Goal: Transaction & Acquisition: Subscribe to service/newsletter

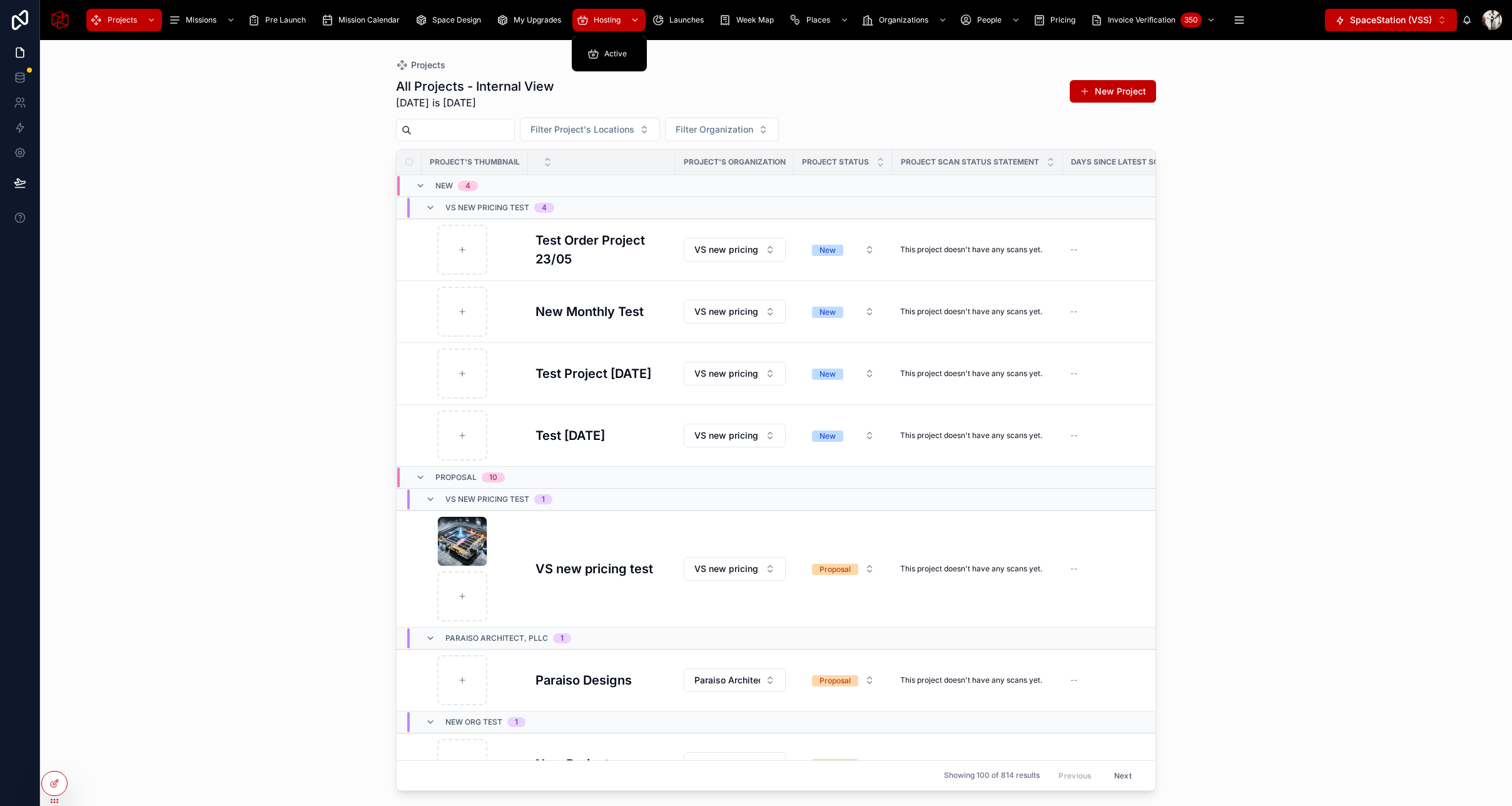
click at [596, 23] on span "Hosting" at bounding box center [607, 20] width 27 height 10
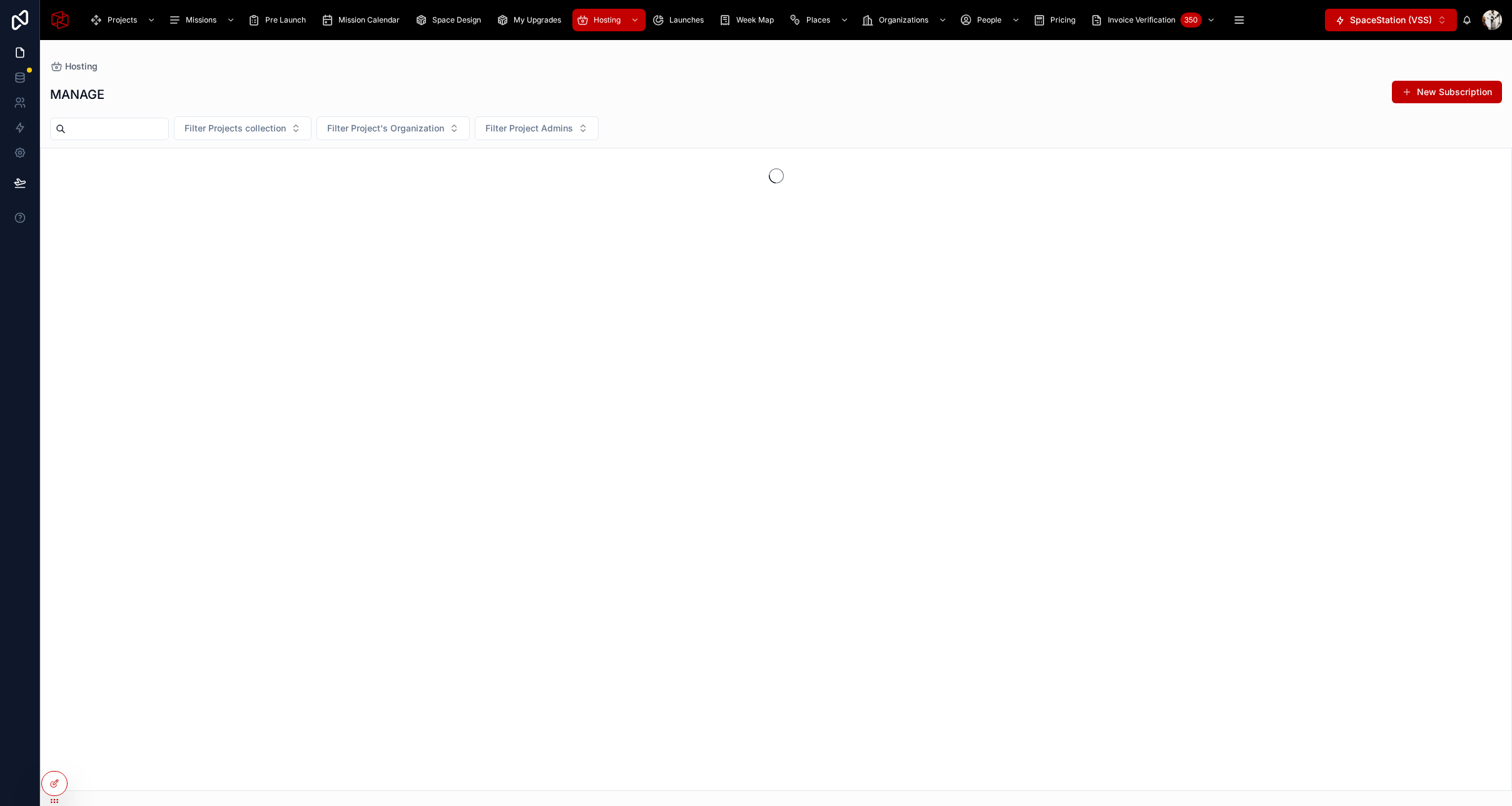
click at [154, 128] on input "text" at bounding box center [117, 129] width 103 height 17
click at [398, 129] on span "Filter Project's Organization" at bounding box center [385, 128] width 117 height 13
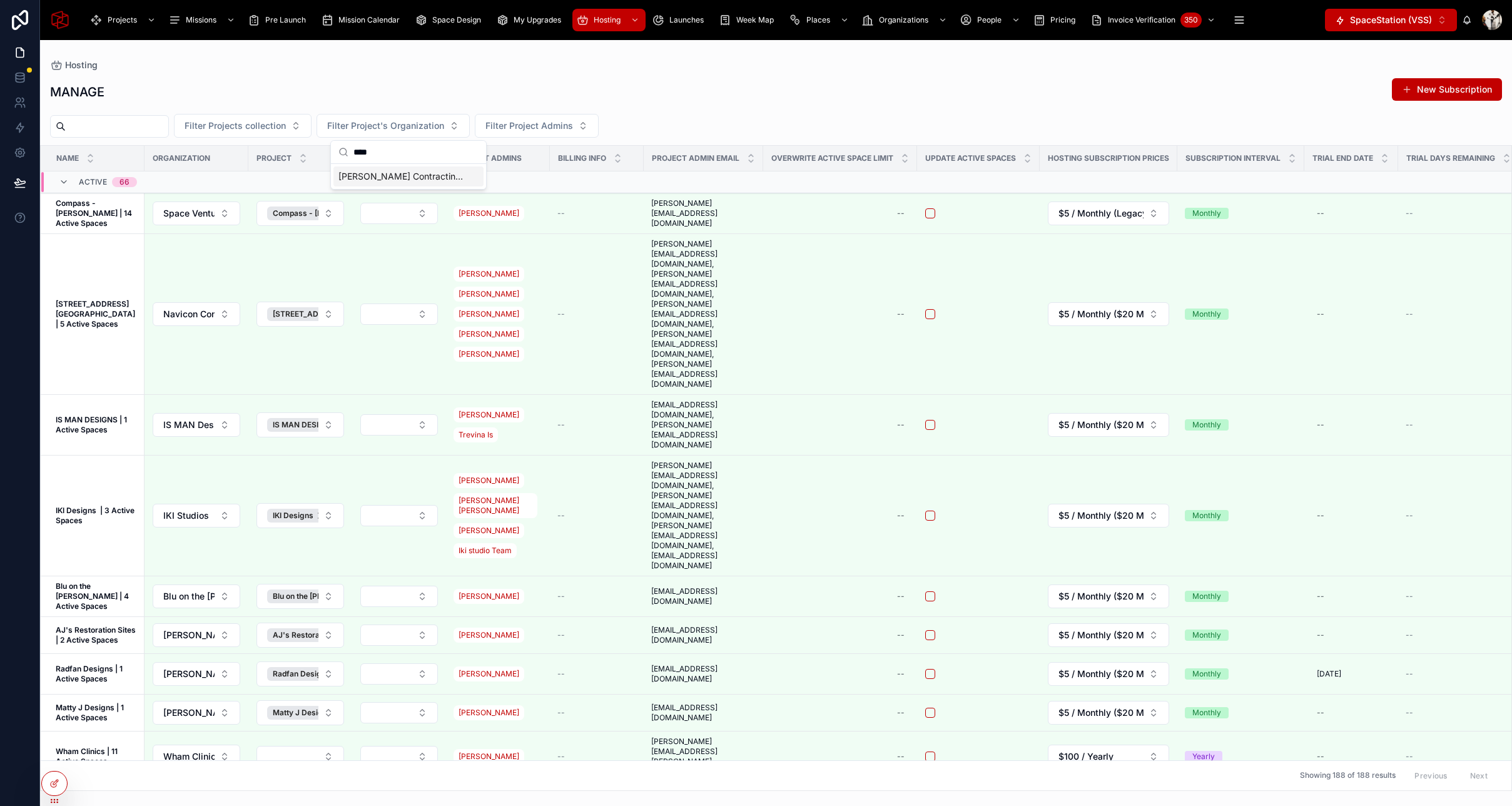
type input "****"
click at [398, 174] on span "[PERSON_NAME] Contracting LLC" at bounding box center [400, 177] width 125 height 13
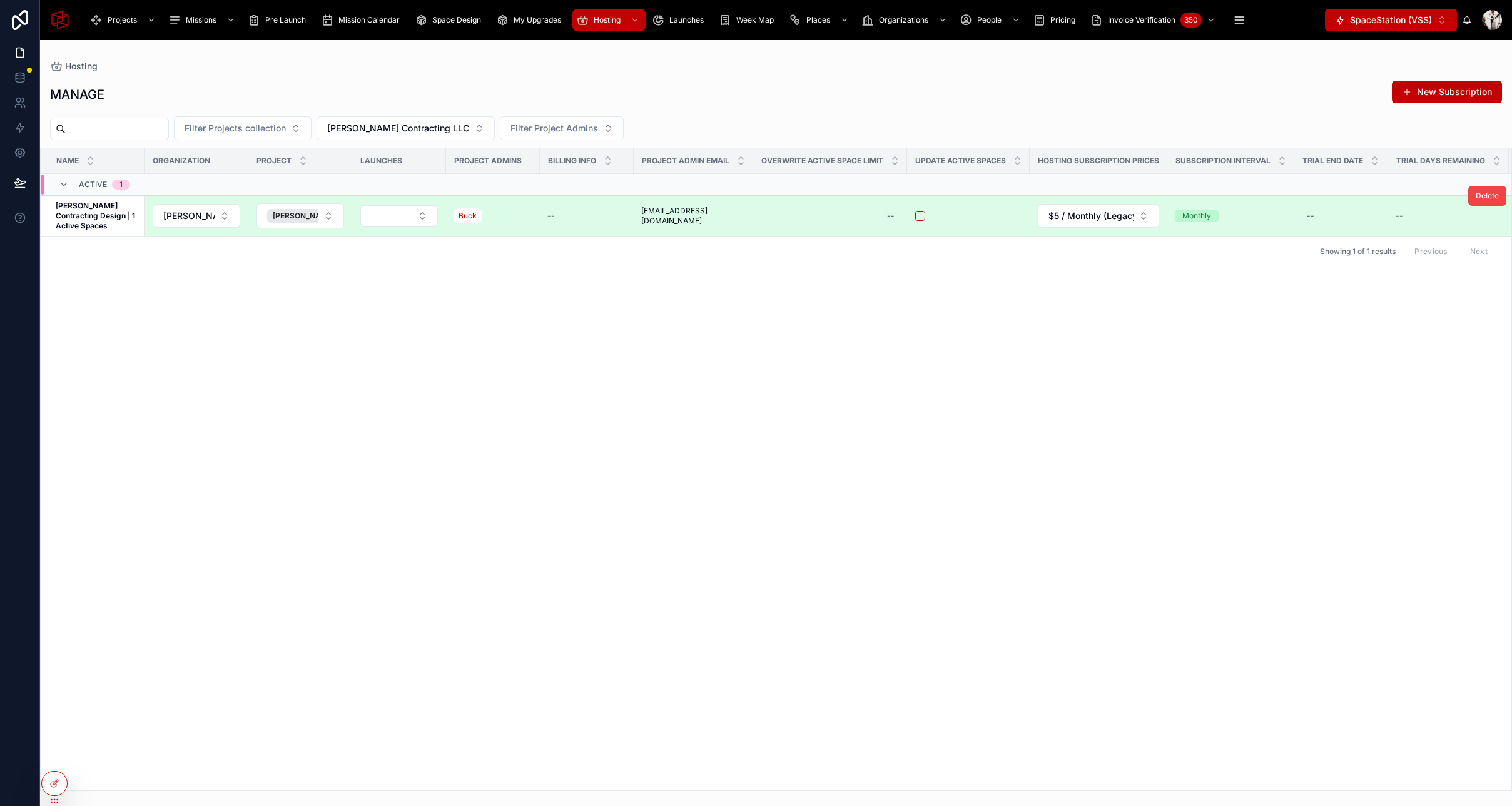
click at [1242, 221] on div "Monthly" at bounding box center [1230, 216] width 112 height 11
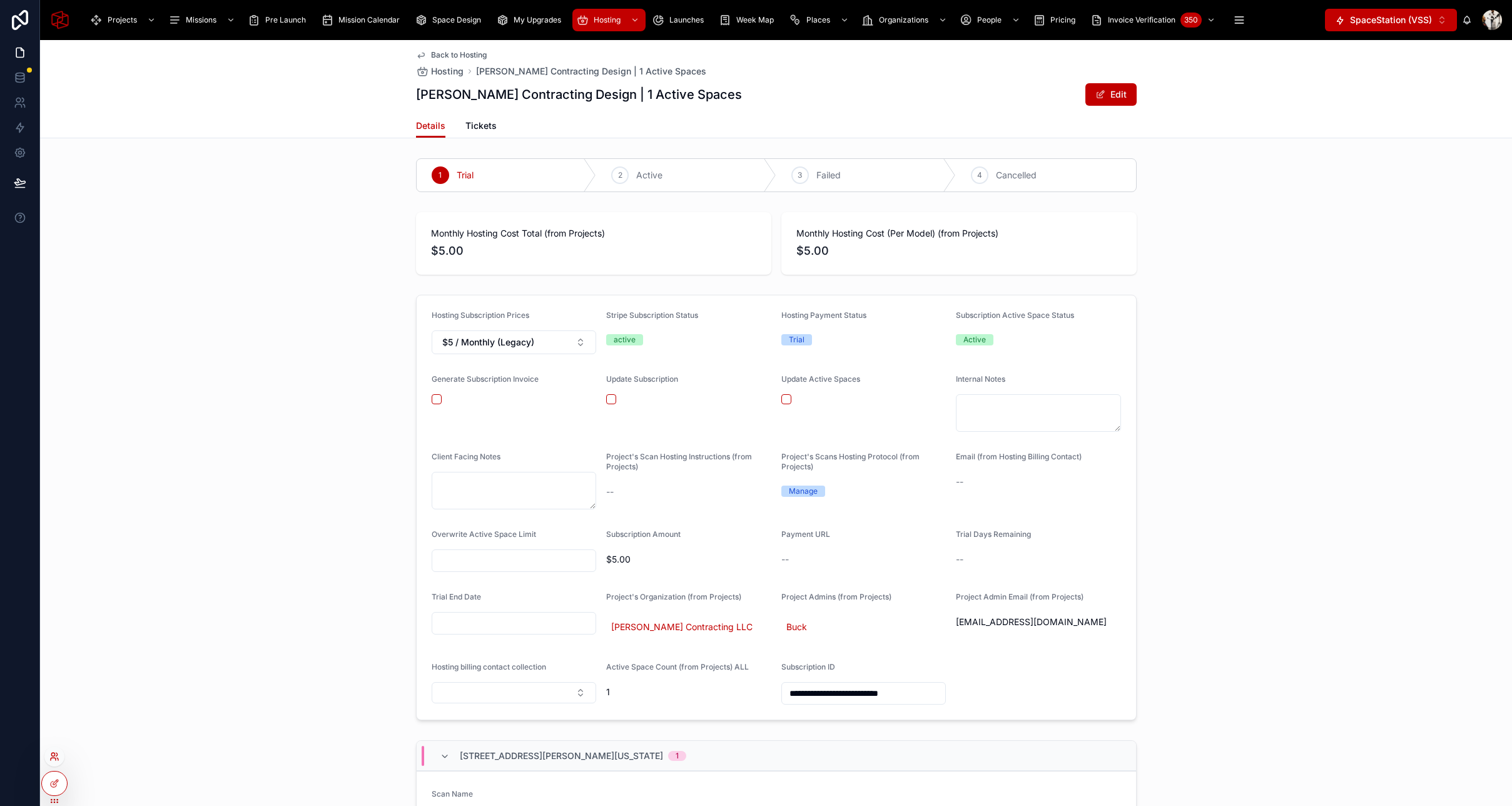
click at [56, 757] on icon at bounding box center [54, 756] width 10 height 10
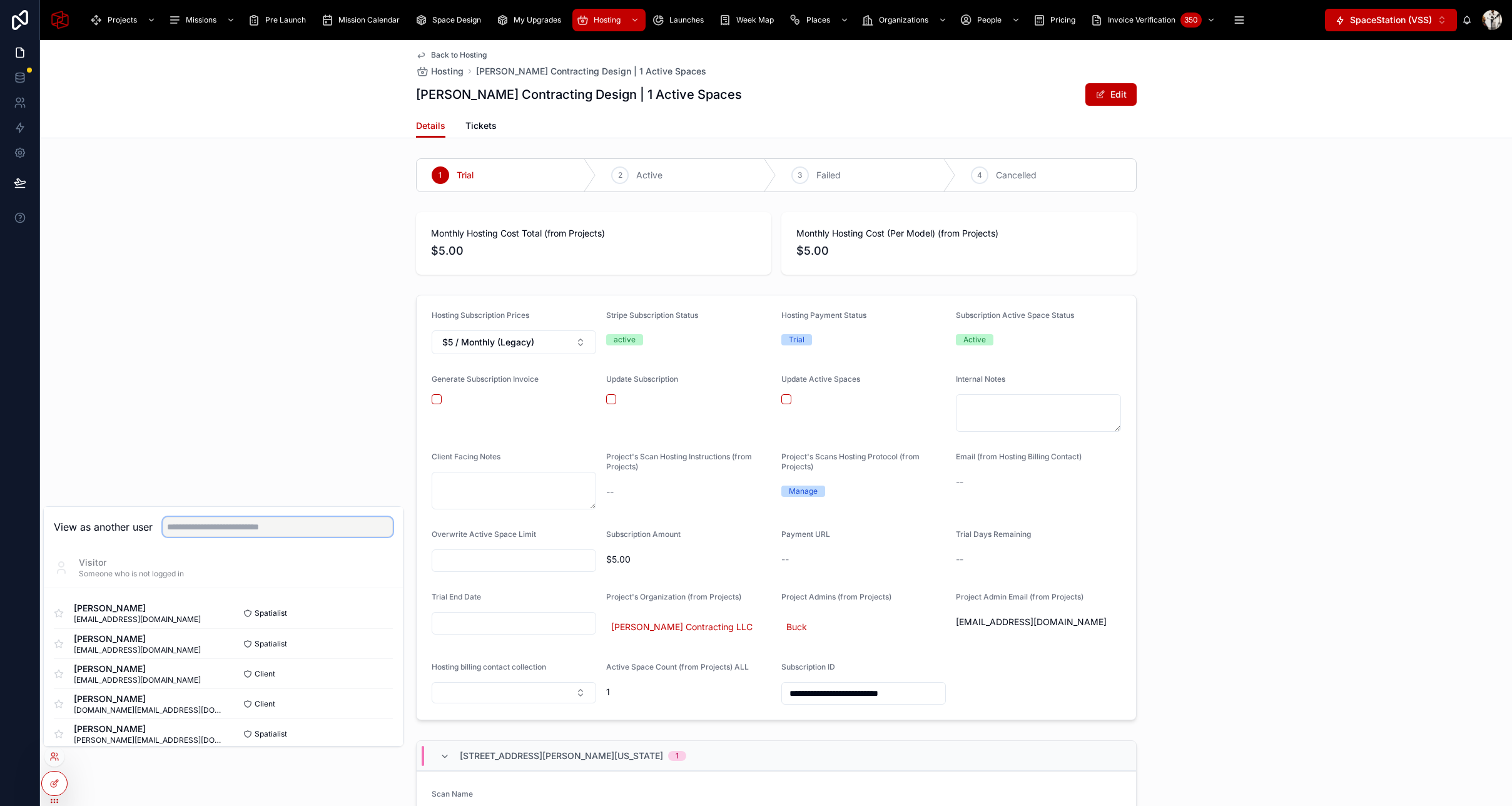
click at [222, 530] on input "text" at bounding box center [277, 527] width 230 height 20
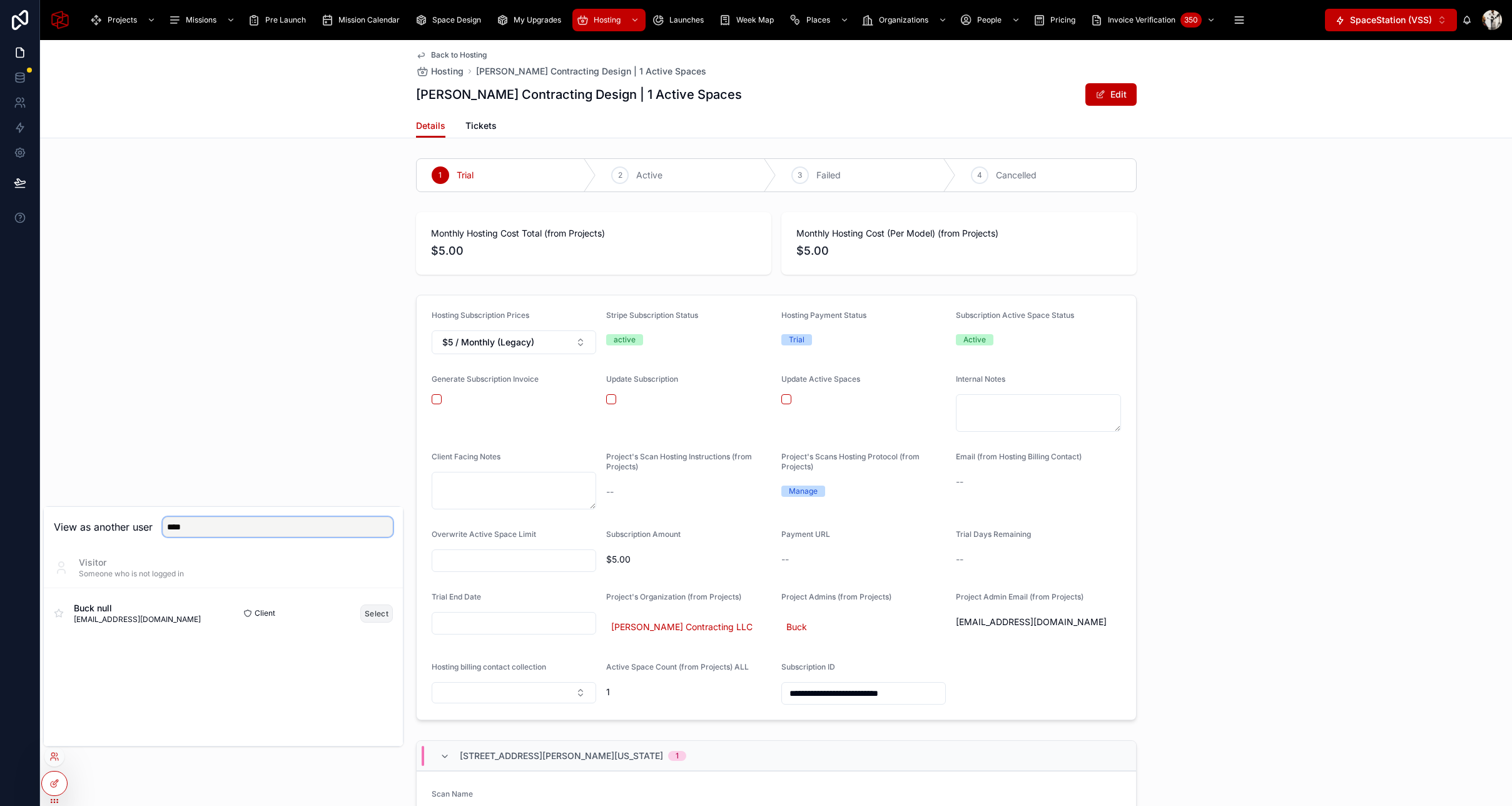
type input "****"
click at [370, 610] on button "Select" at bounding box center [376, 613] width 32 height 18
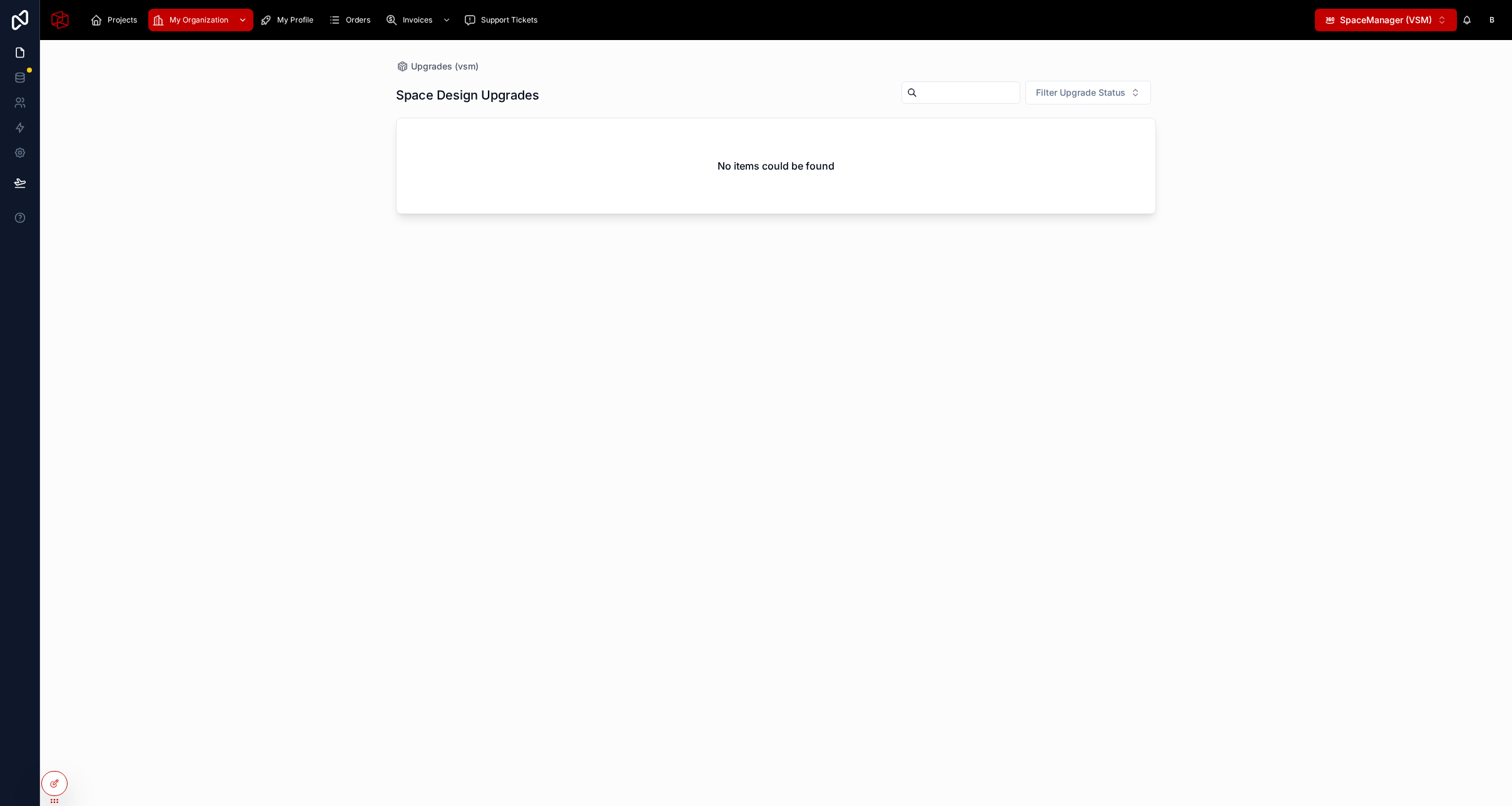
click at [201, 23] on span "My Organization" at bounding box center [199, 20] width 59 height 10
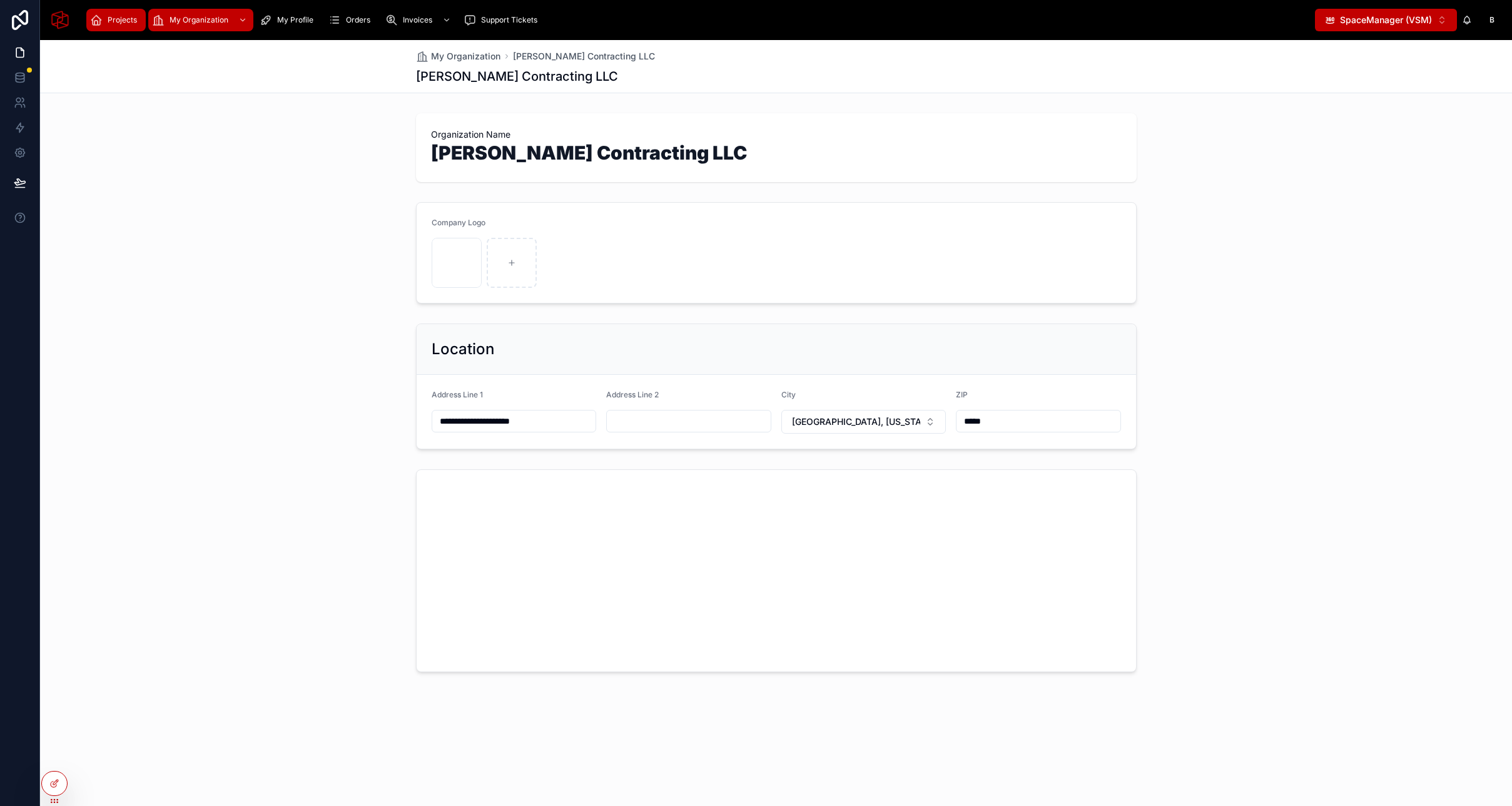
click at [107, 17] on div "Projects" at bounding box center [116, 20] width 52 height 20
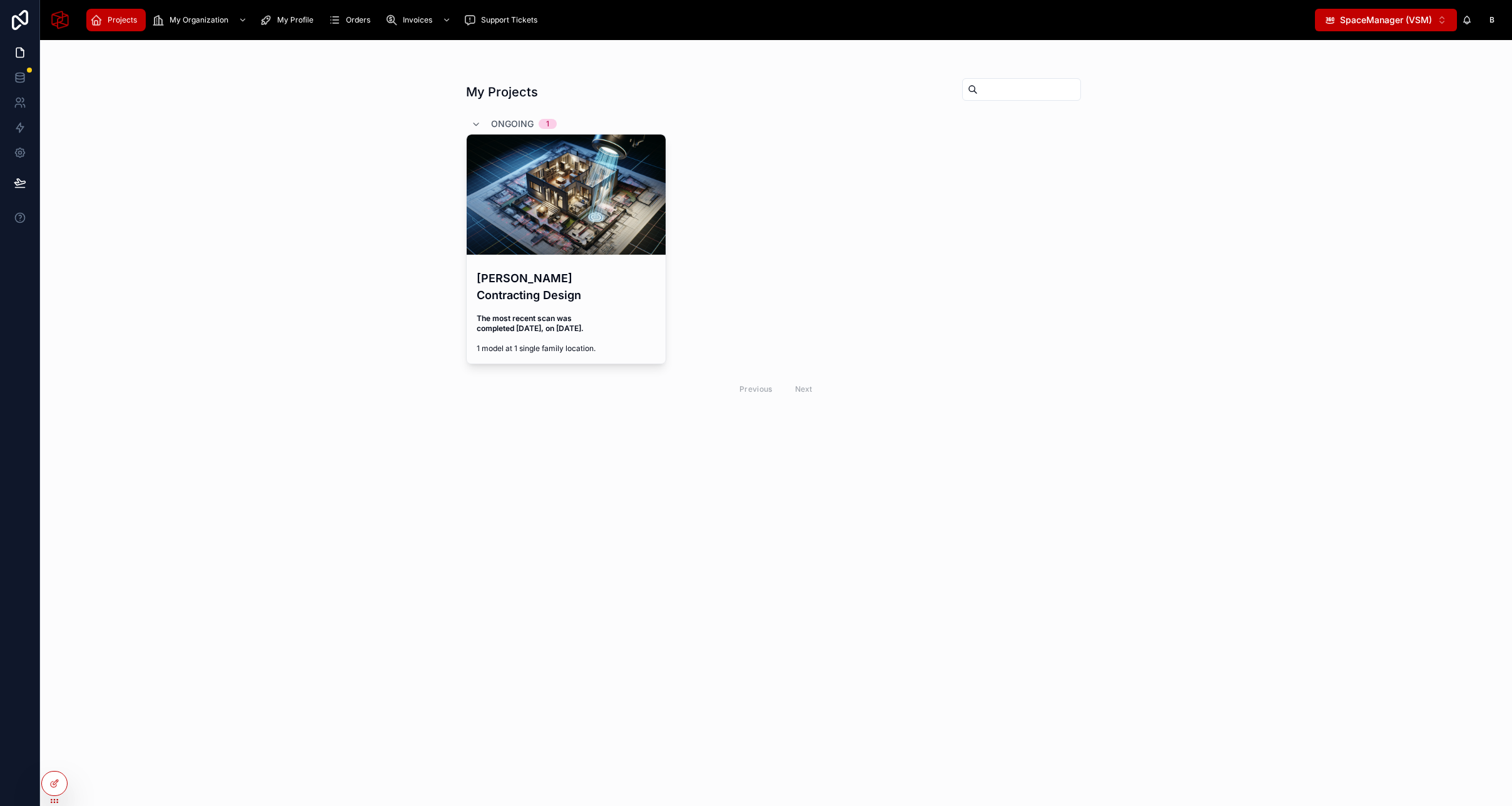
click at [566, 208] on div at bounding box center [566, 194] width 199 height 120
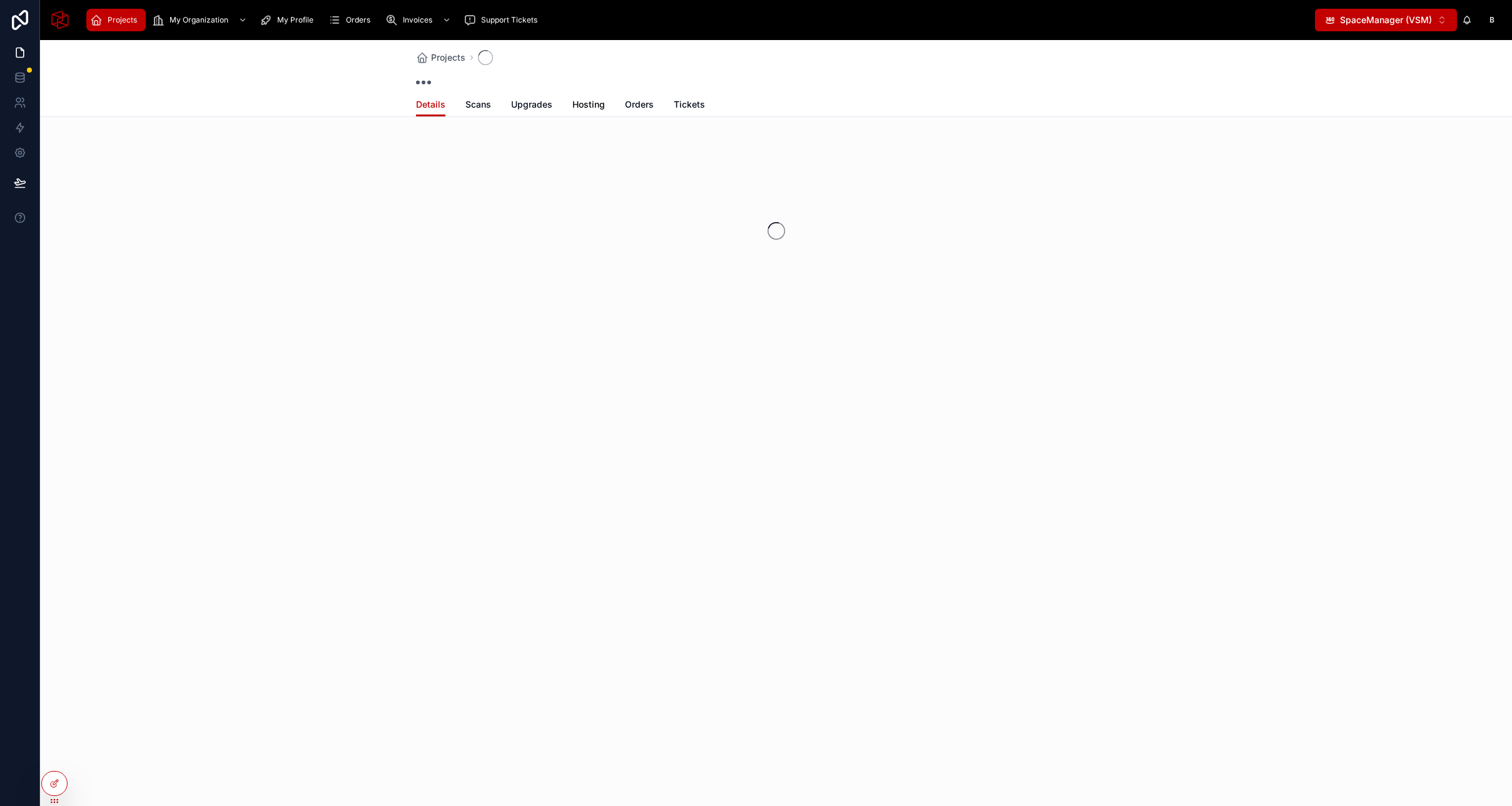
click at [585, 106] on span "Hosting" at bounding box center [588, 104] width 32 height 13
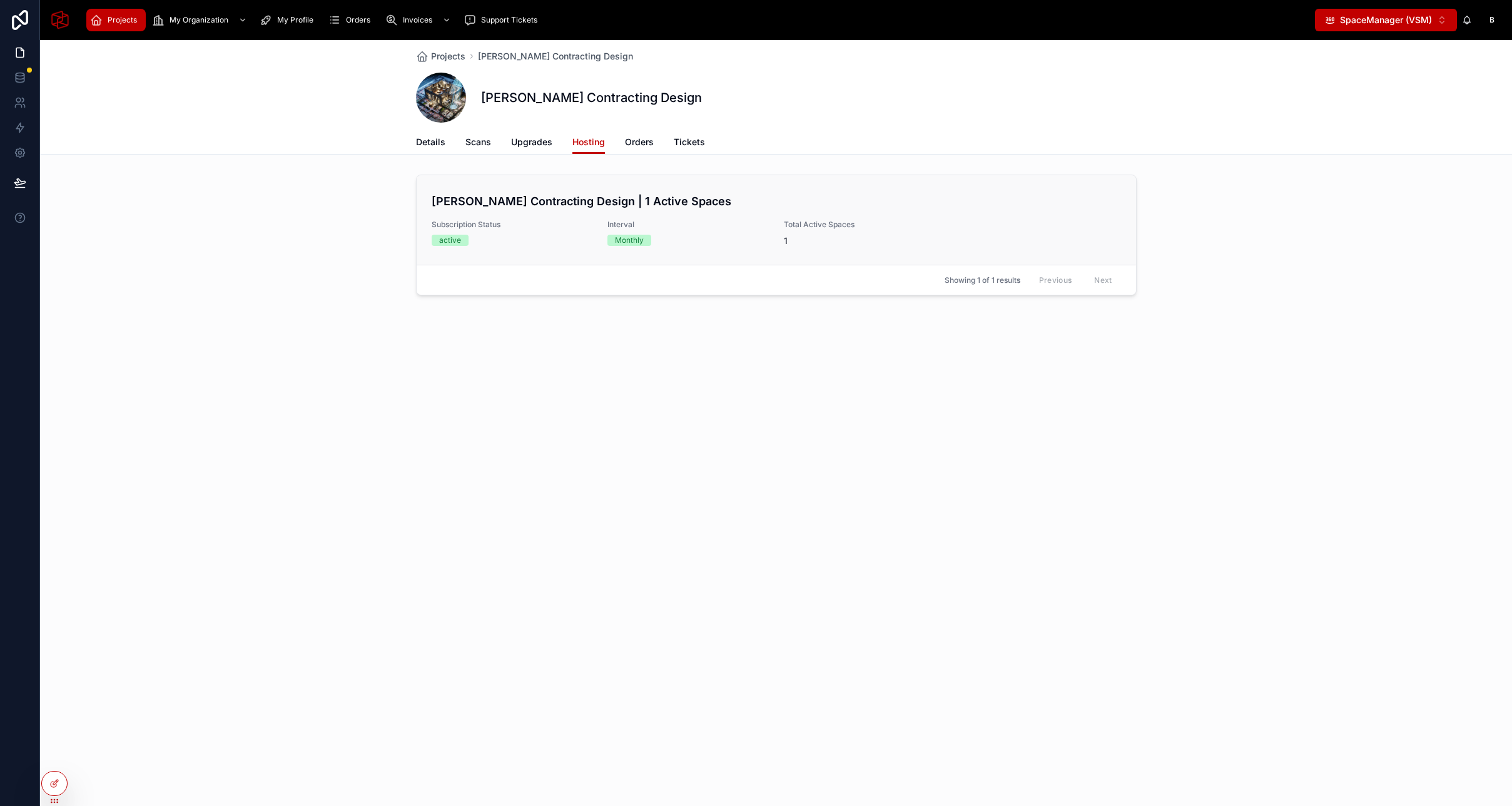
click at [693, 215] on div "Scarbrough Contracting Design | 1 Active Spaces Subscription Status active Inte…" at bounding box center [776, 220] width 689 height 54
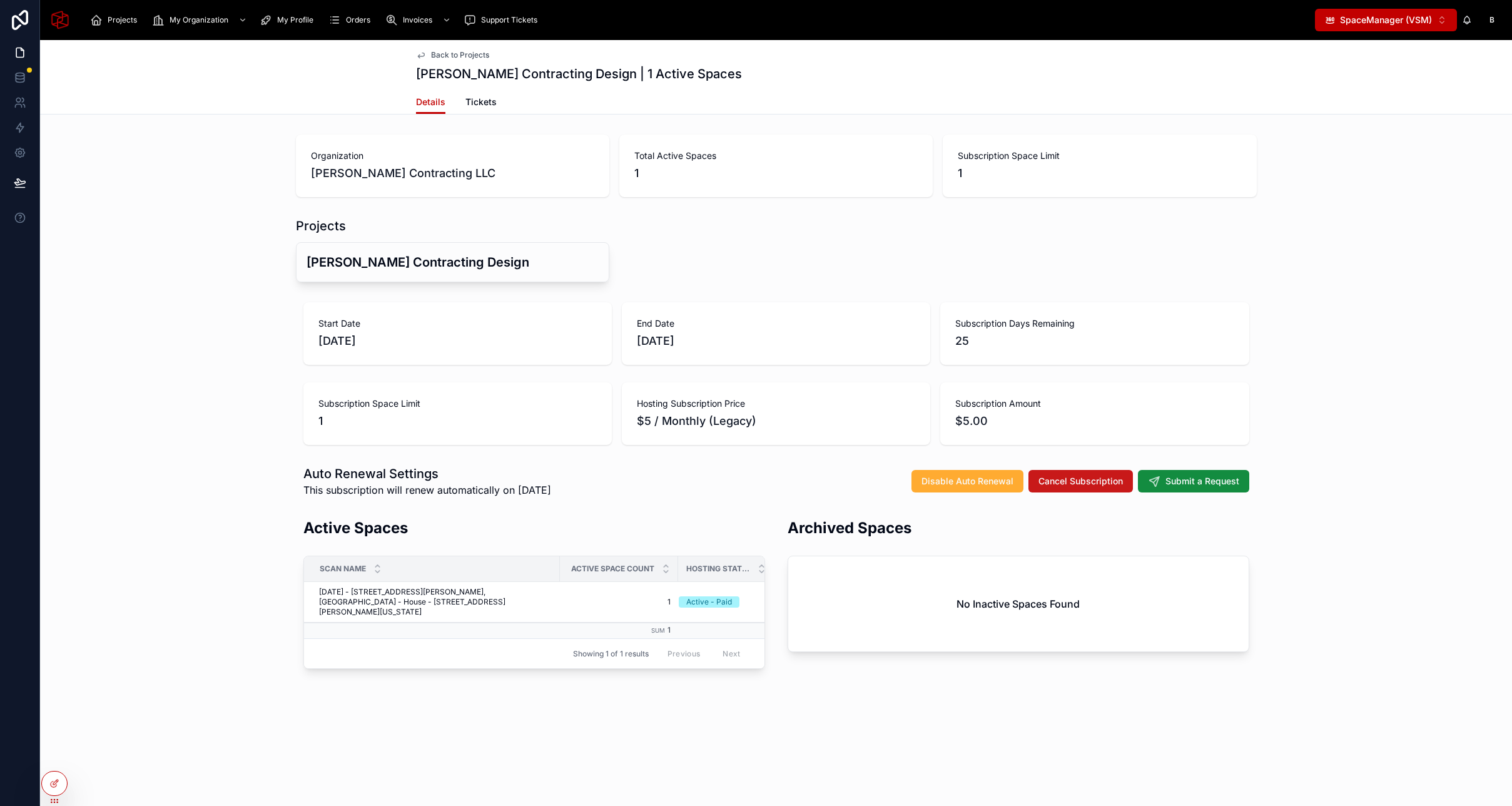
click at [1084, 484] on span "Cancel Subscription" at bounding box center [1080, 481] width 85 height 13
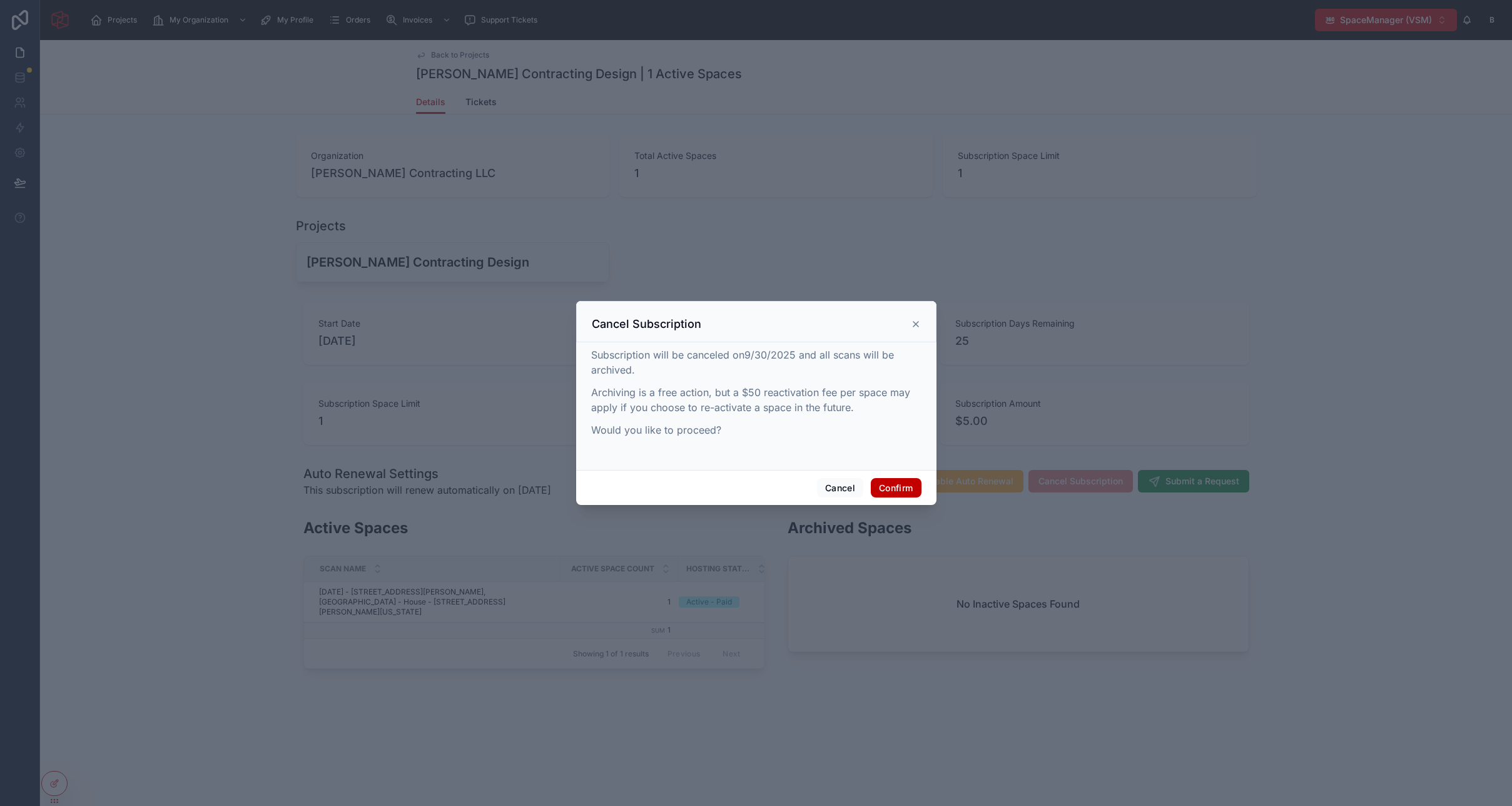
click at [895, 486] on button "Confirm" at bounding box center [896, 488] width 50 height 20
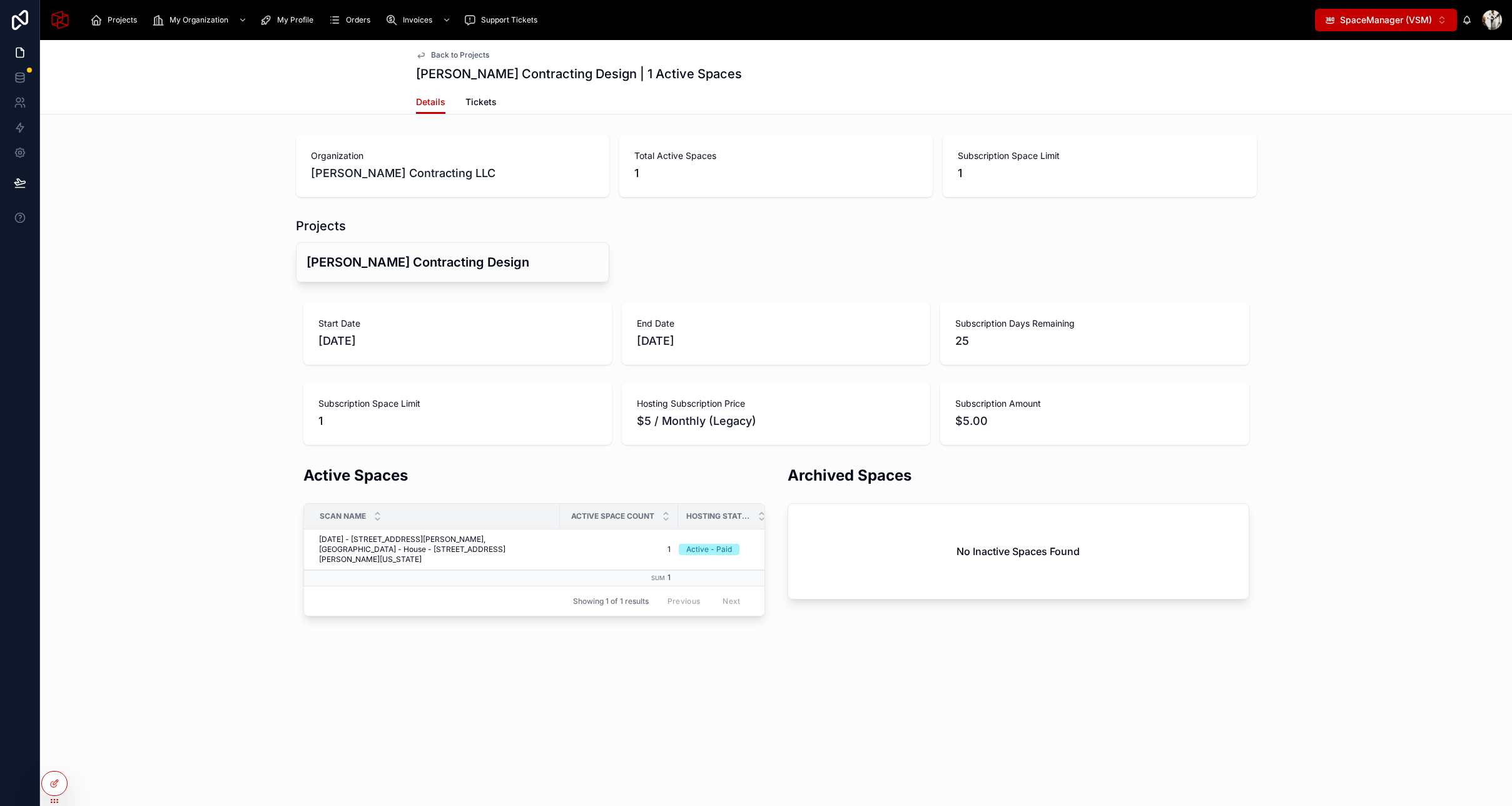
click at [1376, 19] on span "SpaceManager (VSM)" at bounding box center [1385, 20] width 92 height 13
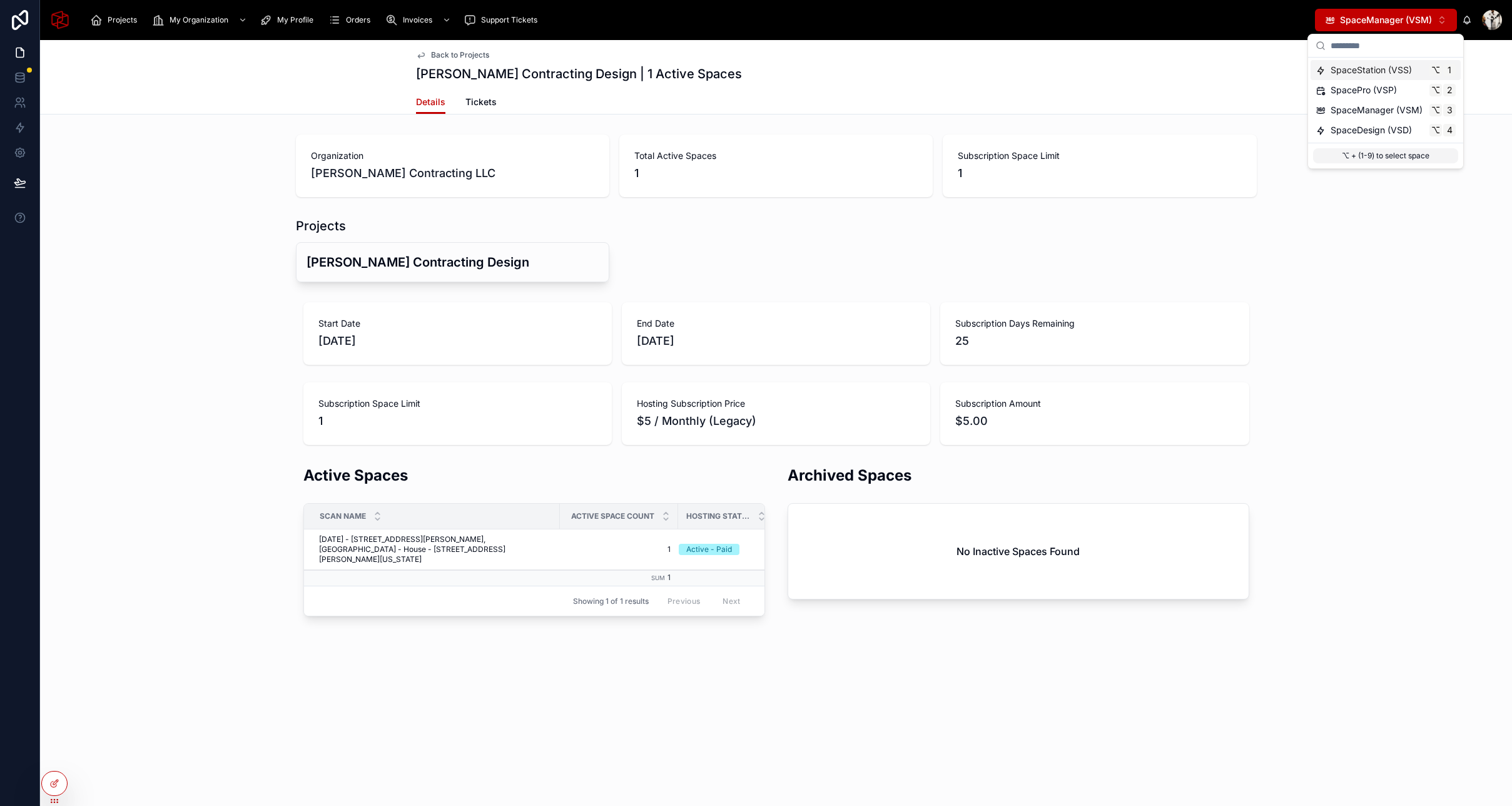
click at [1365, 66] on span "SpaceStation (VSS)" at bounding box center [1372, 70] width 82 height 13
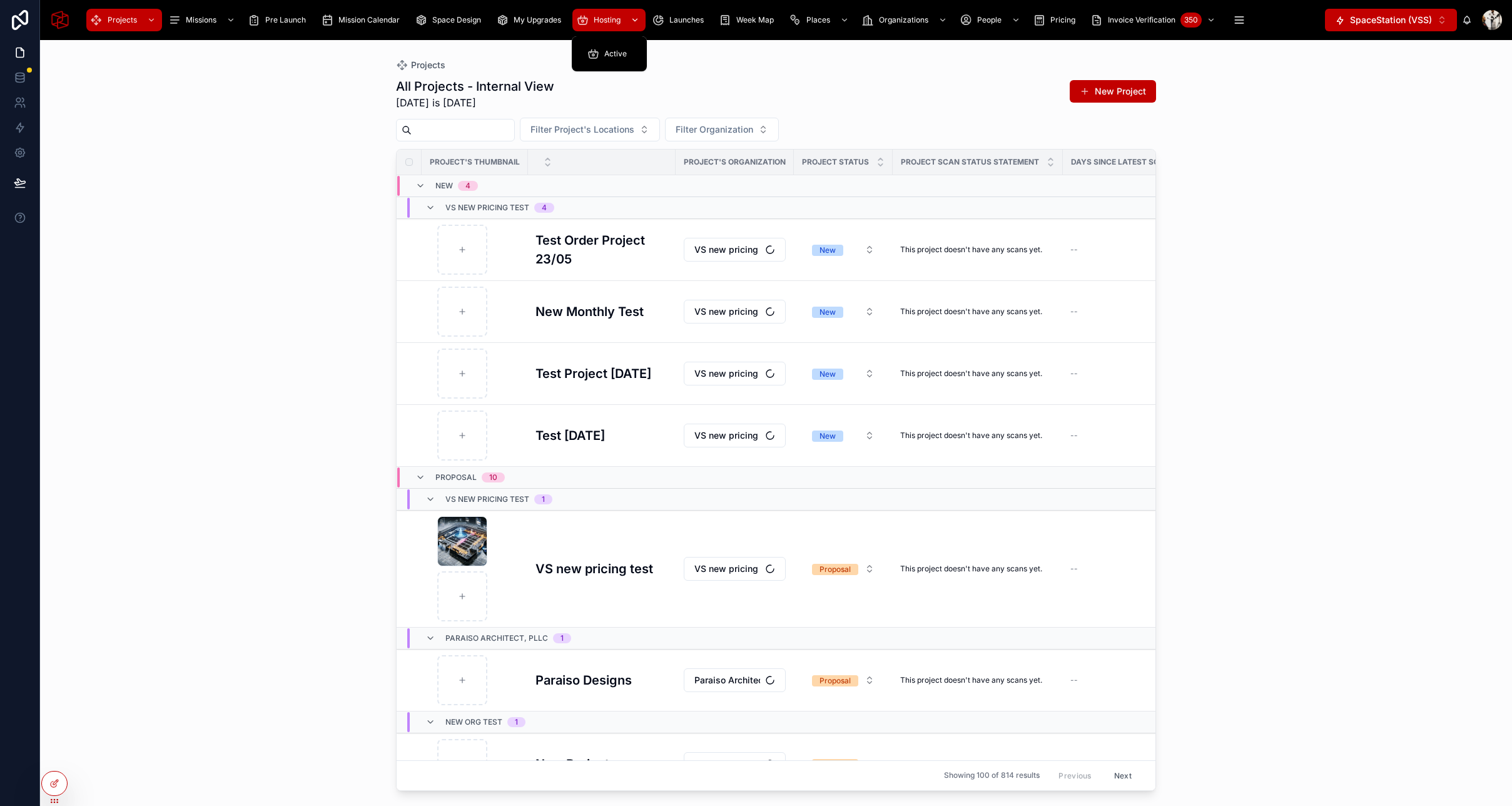
click at [603, 21] on span "Hosting" at bounding box center [607, 20] width 27 height 10
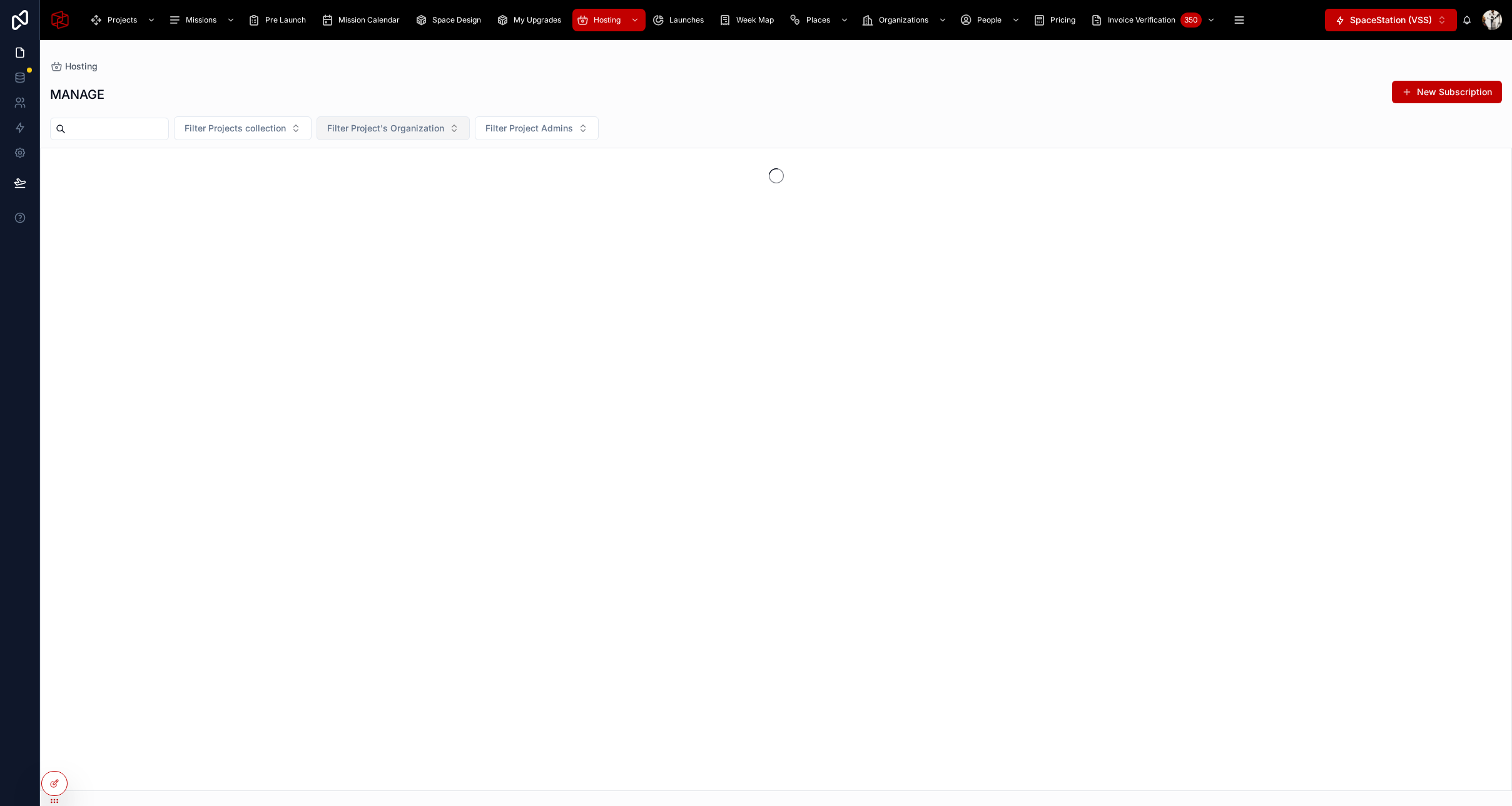
click at [433, 129] on span "Filter Project's Organization" at bounding box center [385, 128] width 117 height 13
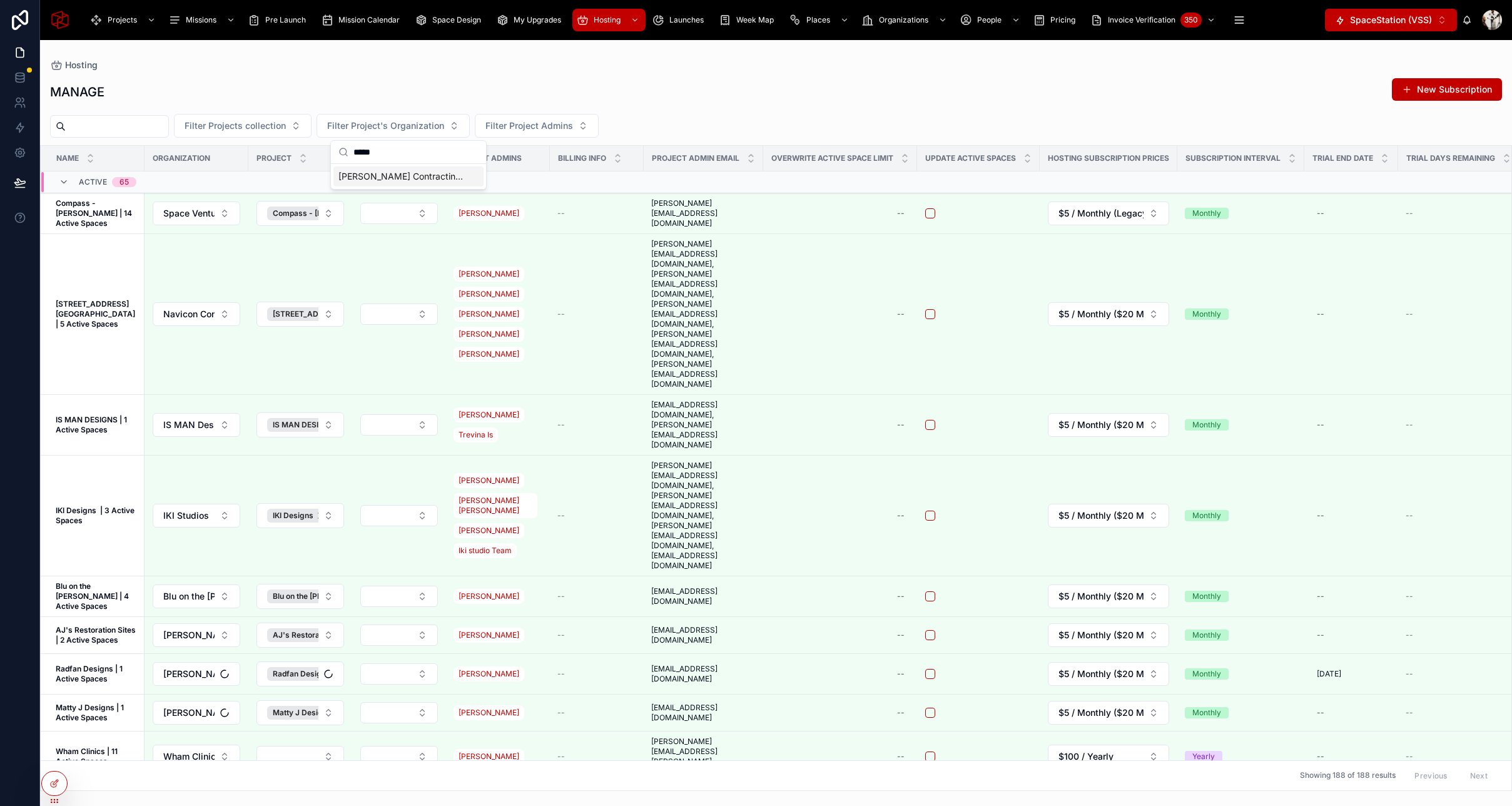
type input "*****"
click at [424, 182] on span "[PERSON_NAME] Contracting LLC" at bounding box center [400, 177] width 125 height 13
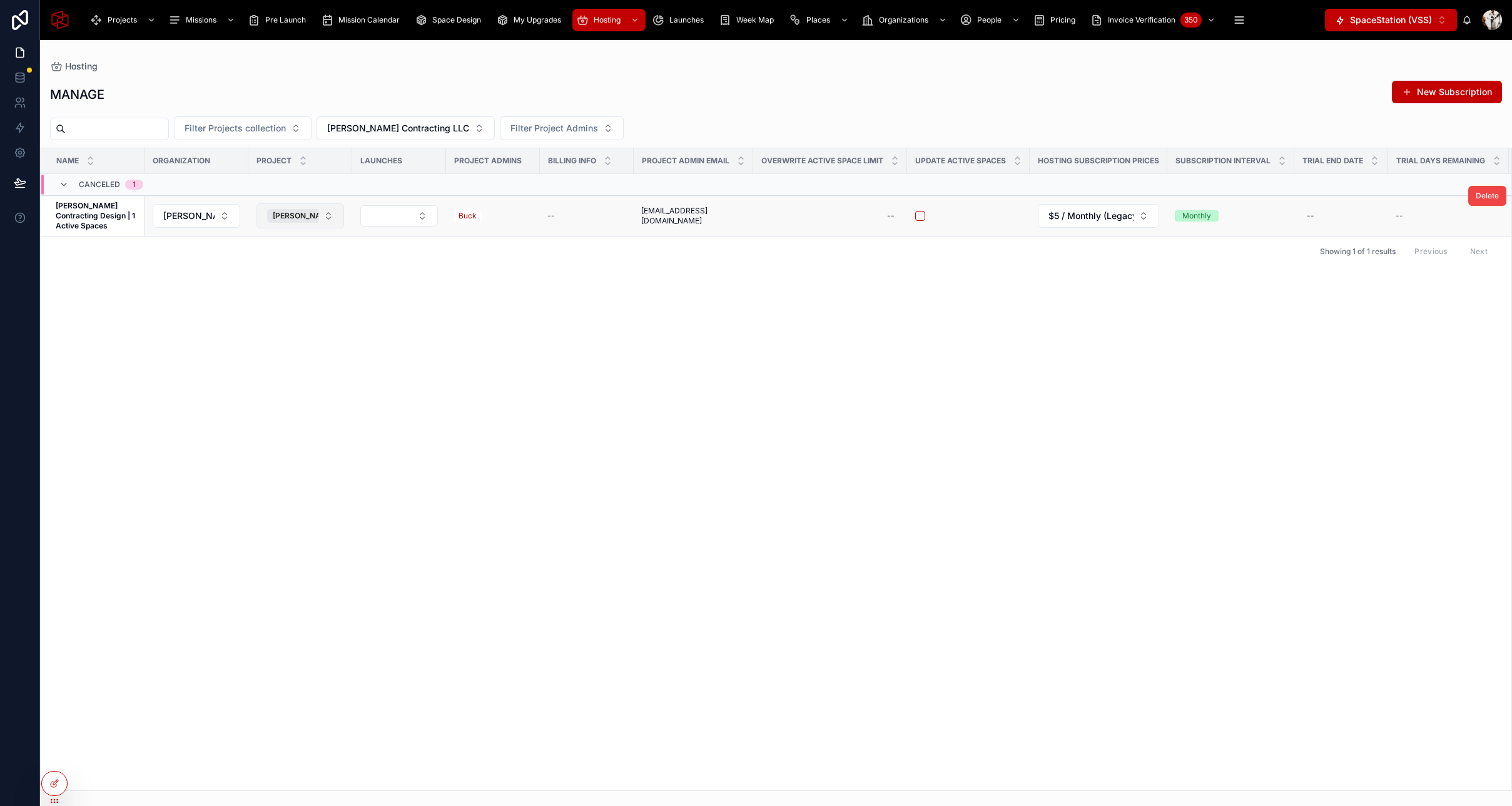
click at [325, 219] on button "[PERSON_NAME] Contracting Design" at bounding box center [301, 216] width 88 height 25
click at [473, 269] on div "Name Organization Project Launches Project Admins Billing Info Project Admin Em…" at bounding box center [776, 469] width 1470 height 642
click at [301, 215] on span "[PERSON_NAME] Contracting Design" at bounding box center [340, 216] width 134 height 10
click at [321, 213] on button "Select Button" at bounding box center [295, 215] width 78 height 21
click at [435, 306] on div "Name Organization Project Launches Project Admins Billing Info Project Admin Em…" at bounding box center [776, 469] width 1470 height 642
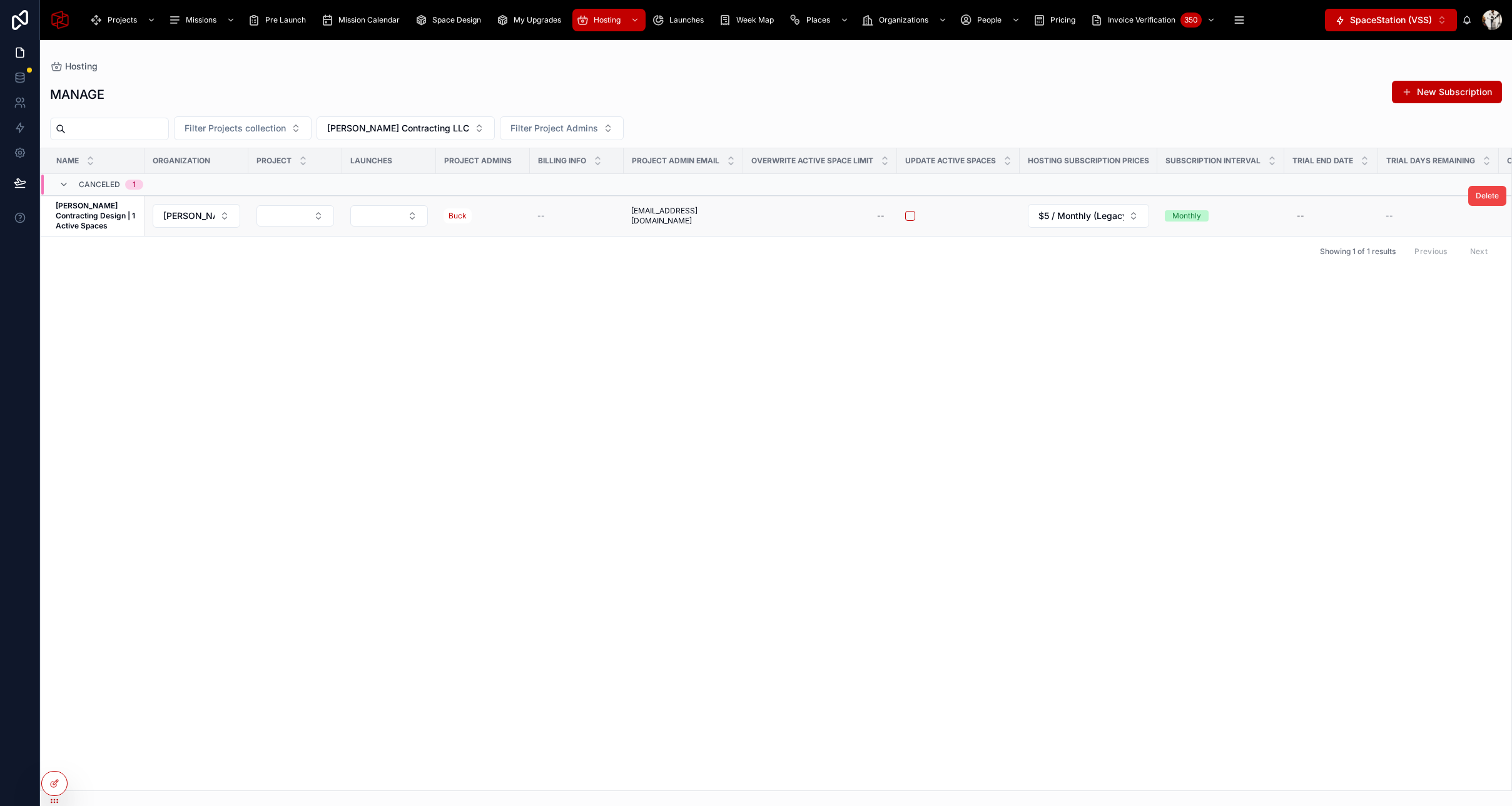
click at [82, 216] on strong "[PERSON_NAME] Contracting Design | 1 Active Spaces" at bounding box center [97, 215] width 82 height 29
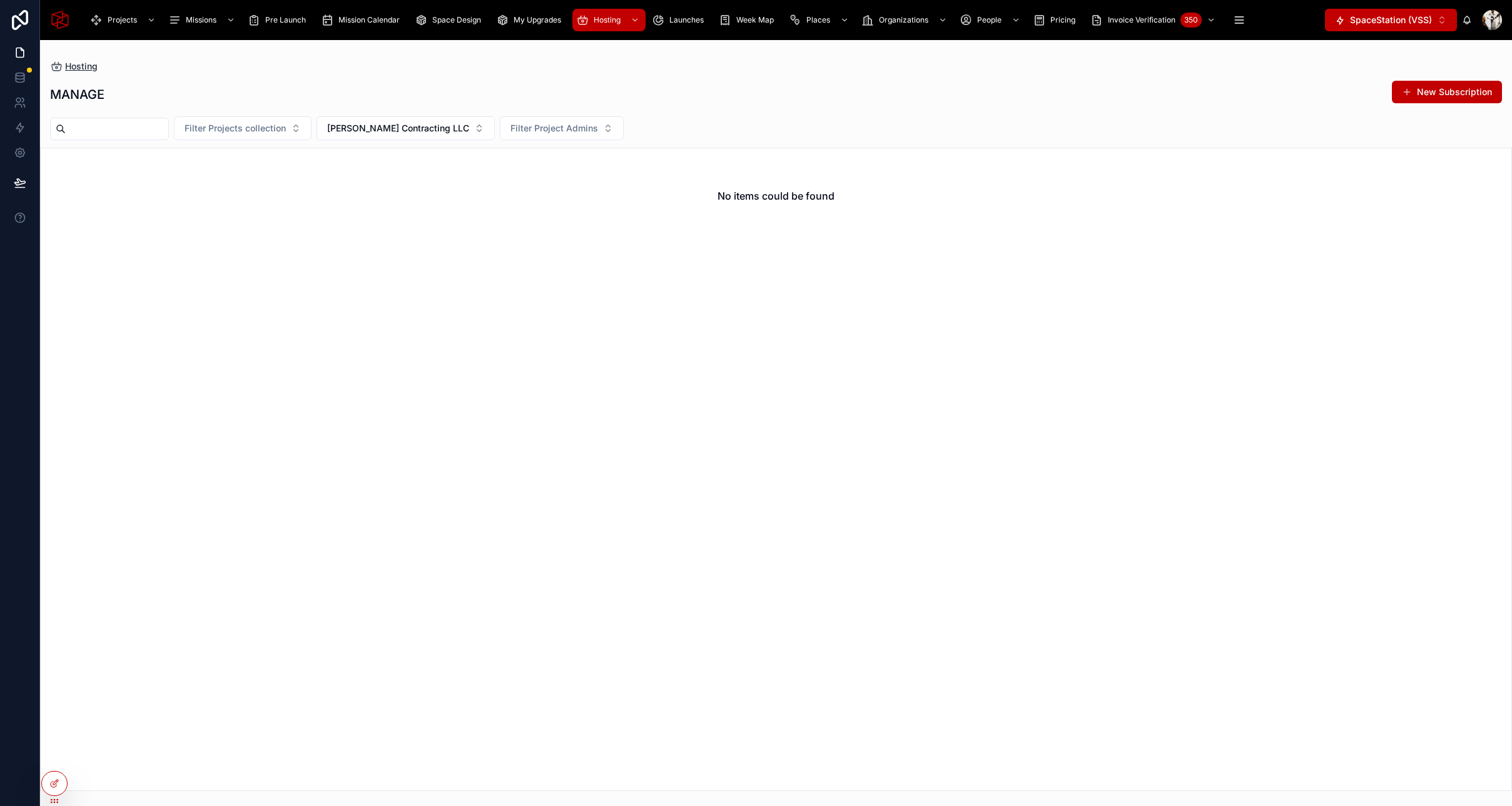
click at [81, 64] on span "Hosting" at bounding box center [81, 67] width 32 height 13
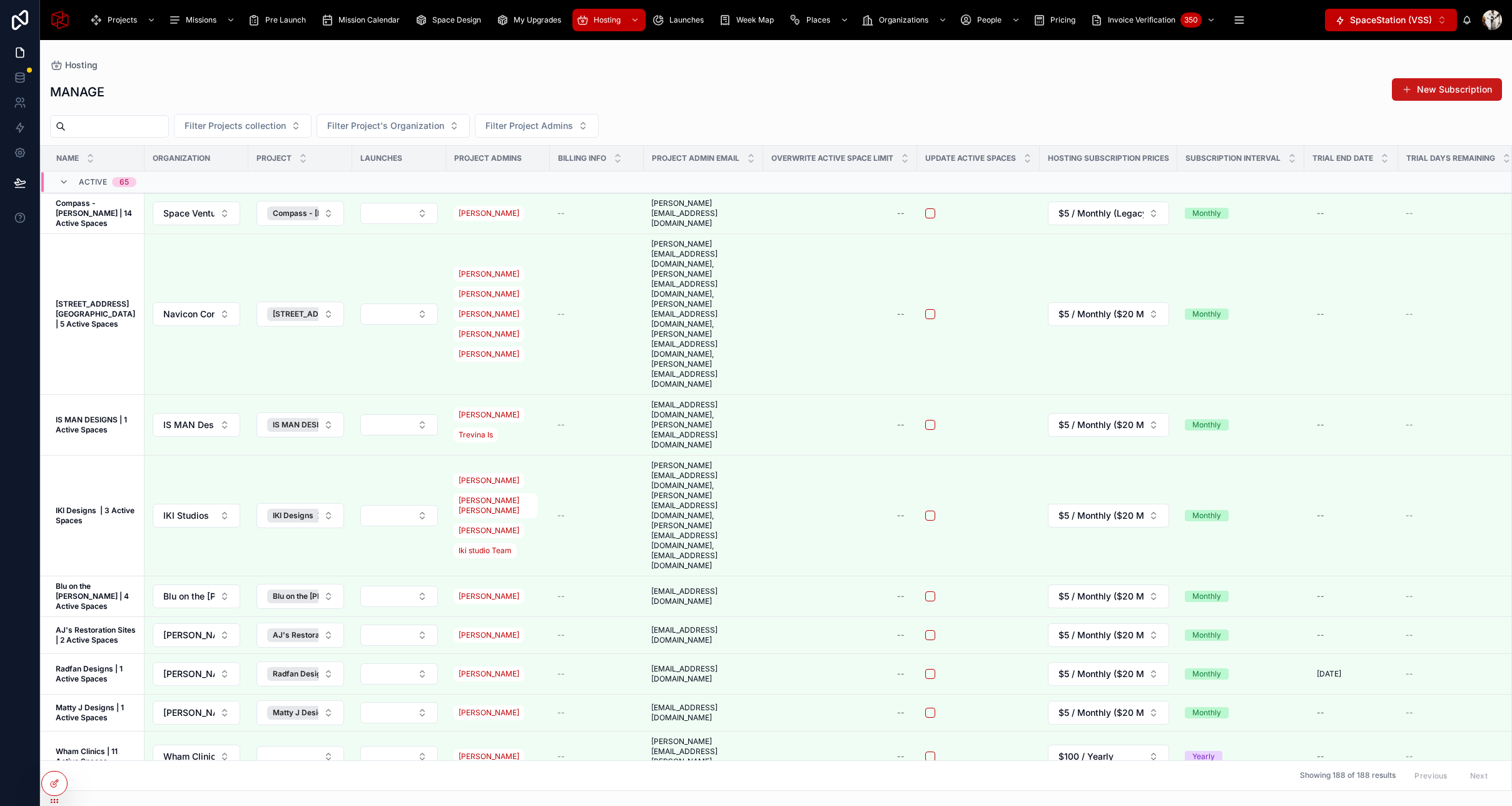
click at [1478, 93] on button "New Subscription" at bounding box center [1447, 89] width 110 height 23
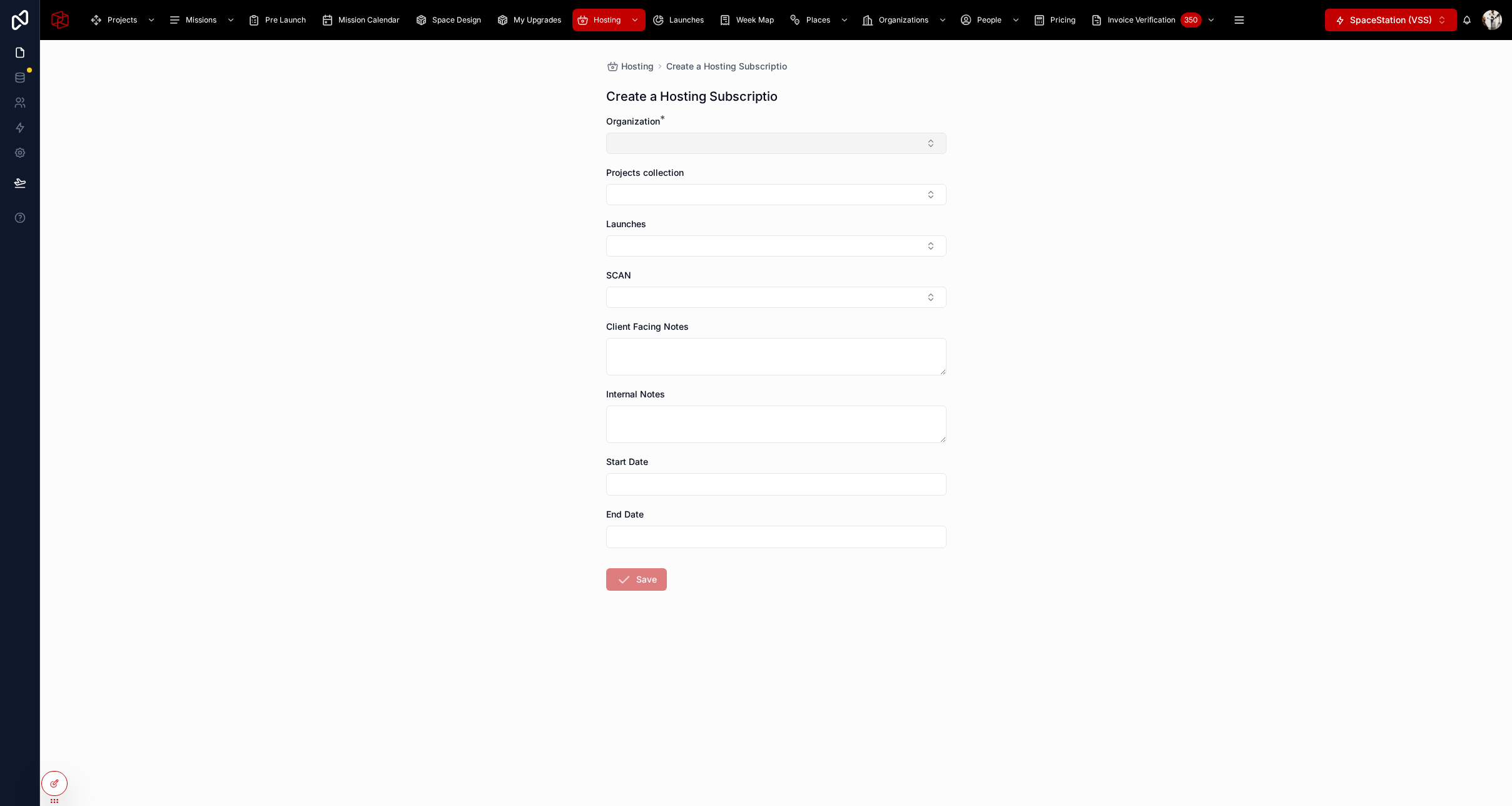
click at [767, 134] on button "Select Button" at bounding box center [776, 143] width 341 height 21
click at [636, 377] on span "New" at bounding box center [636, 380] width 19 height 13
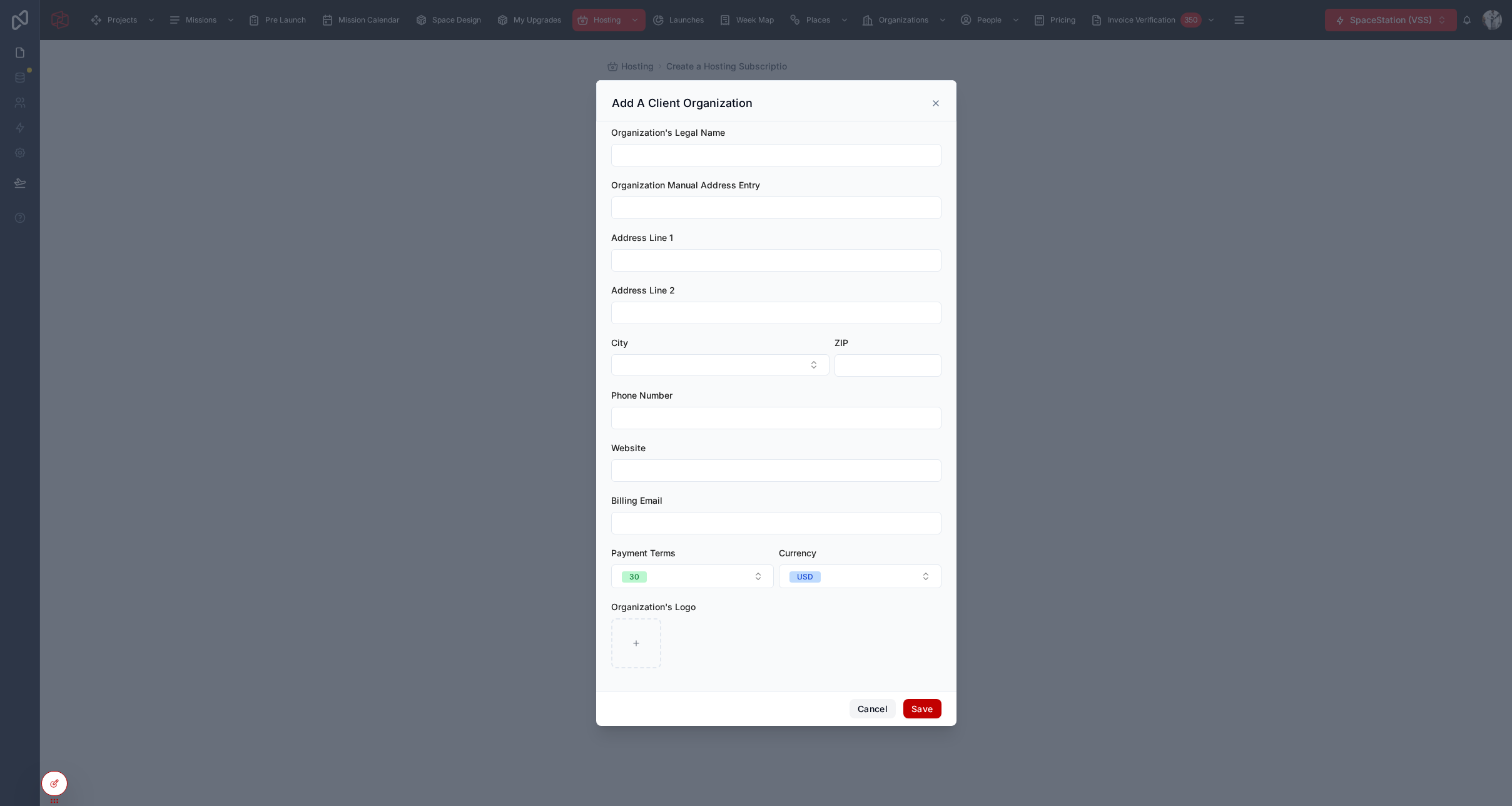
click at [878, 709] on button "Cancel" at bounding box center [873, 709] width 46 height 20
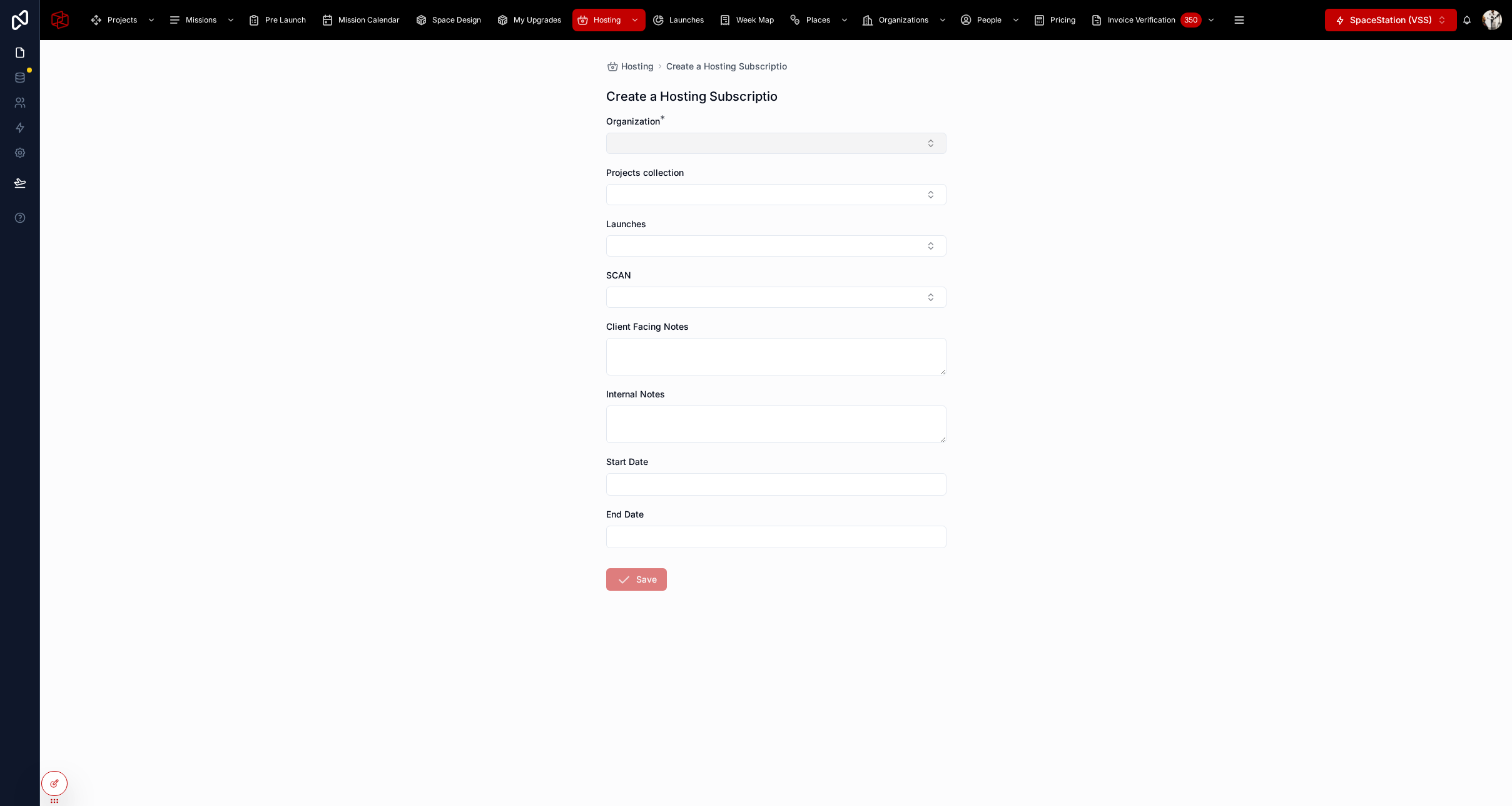
click at [782, 140] on button "Select Button" at bounding box center [776, 143] width 341 height 21
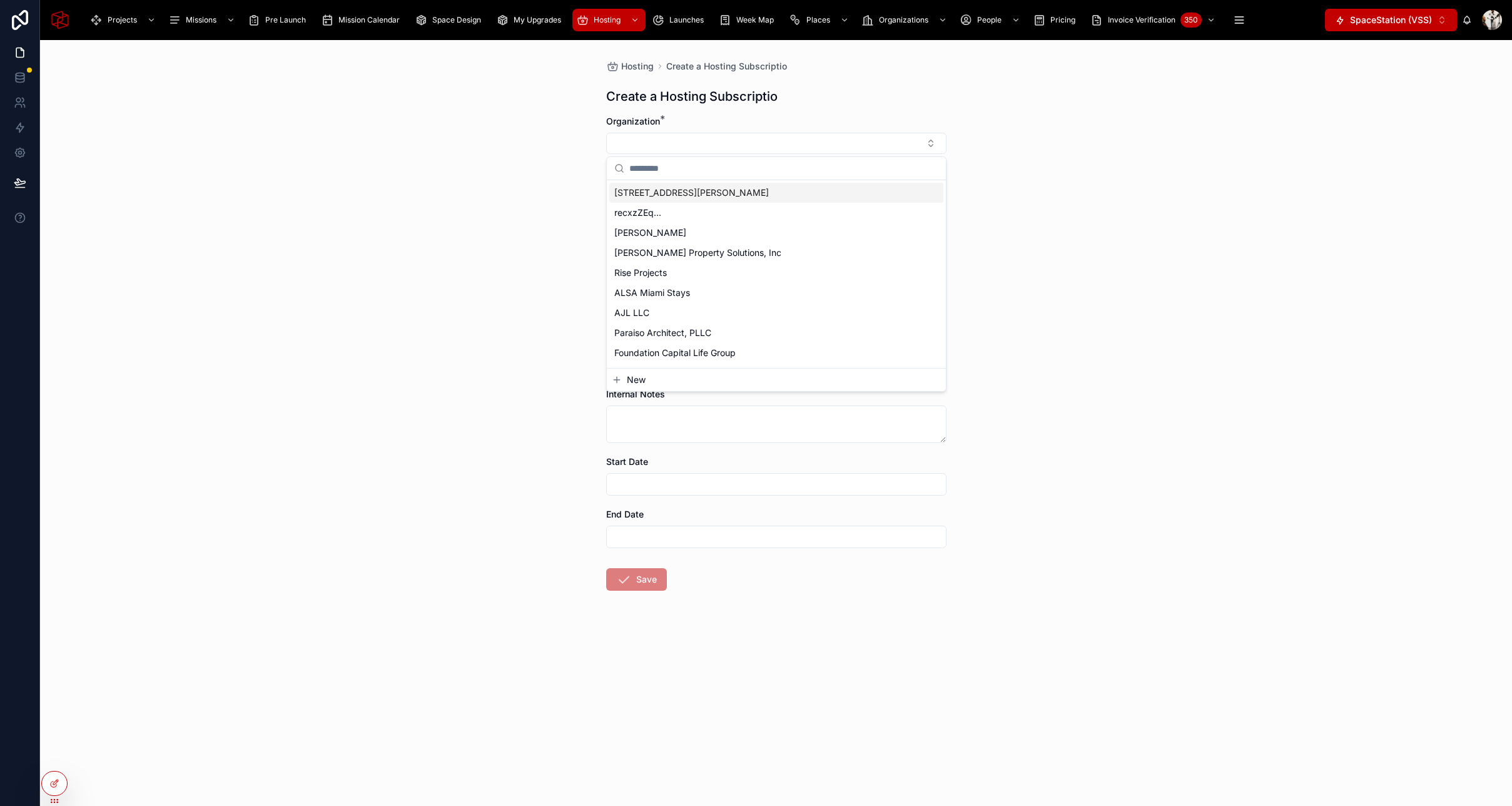
click at [679, 191] on span "[STREET_ADDRESS][PERSON_NAME]" at bounding box center [691, 193] width 155 height 13
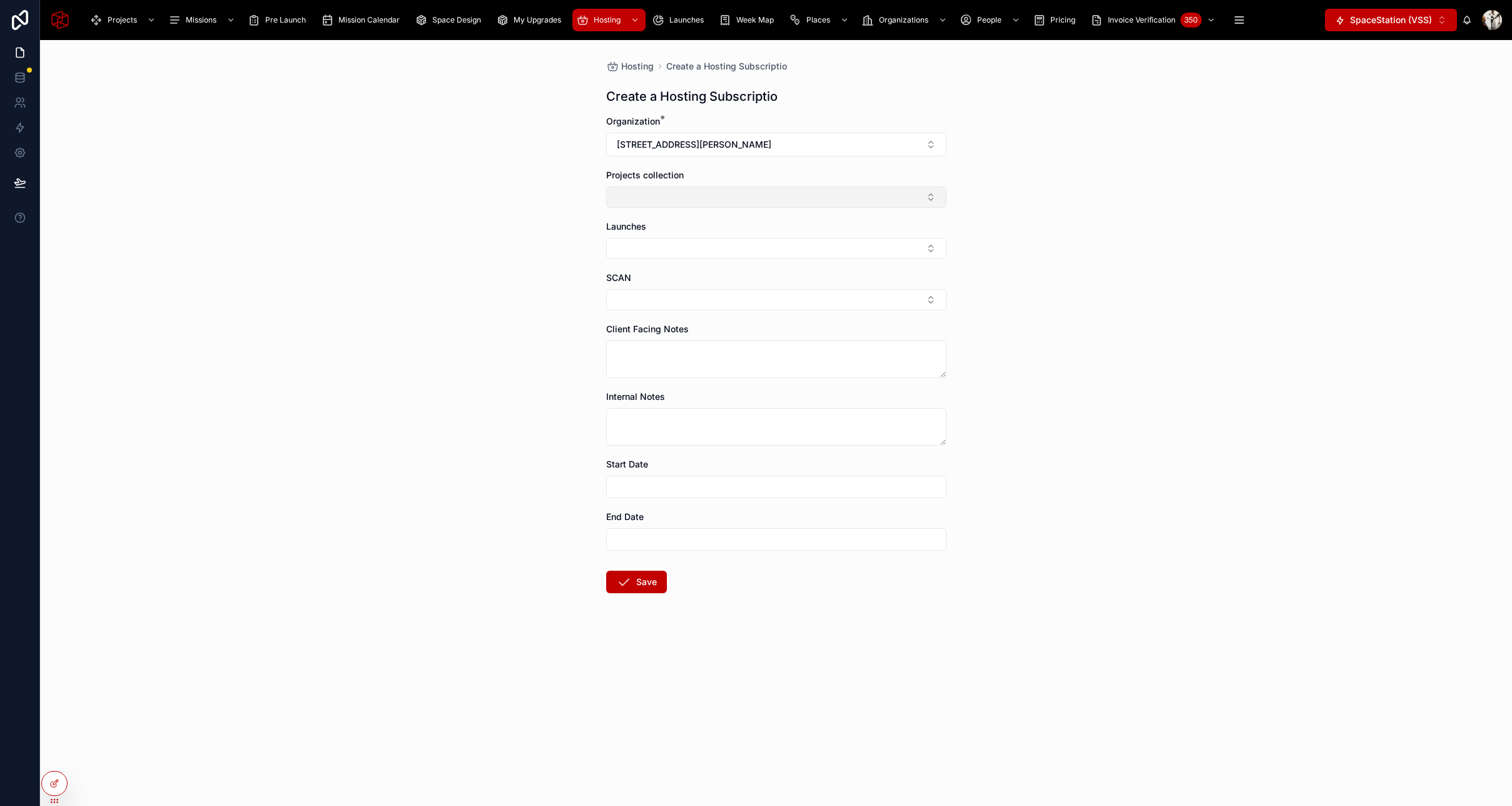
click at [679, 191] on button "Select Button" at bounding box center [776, 197] width 341 height 21
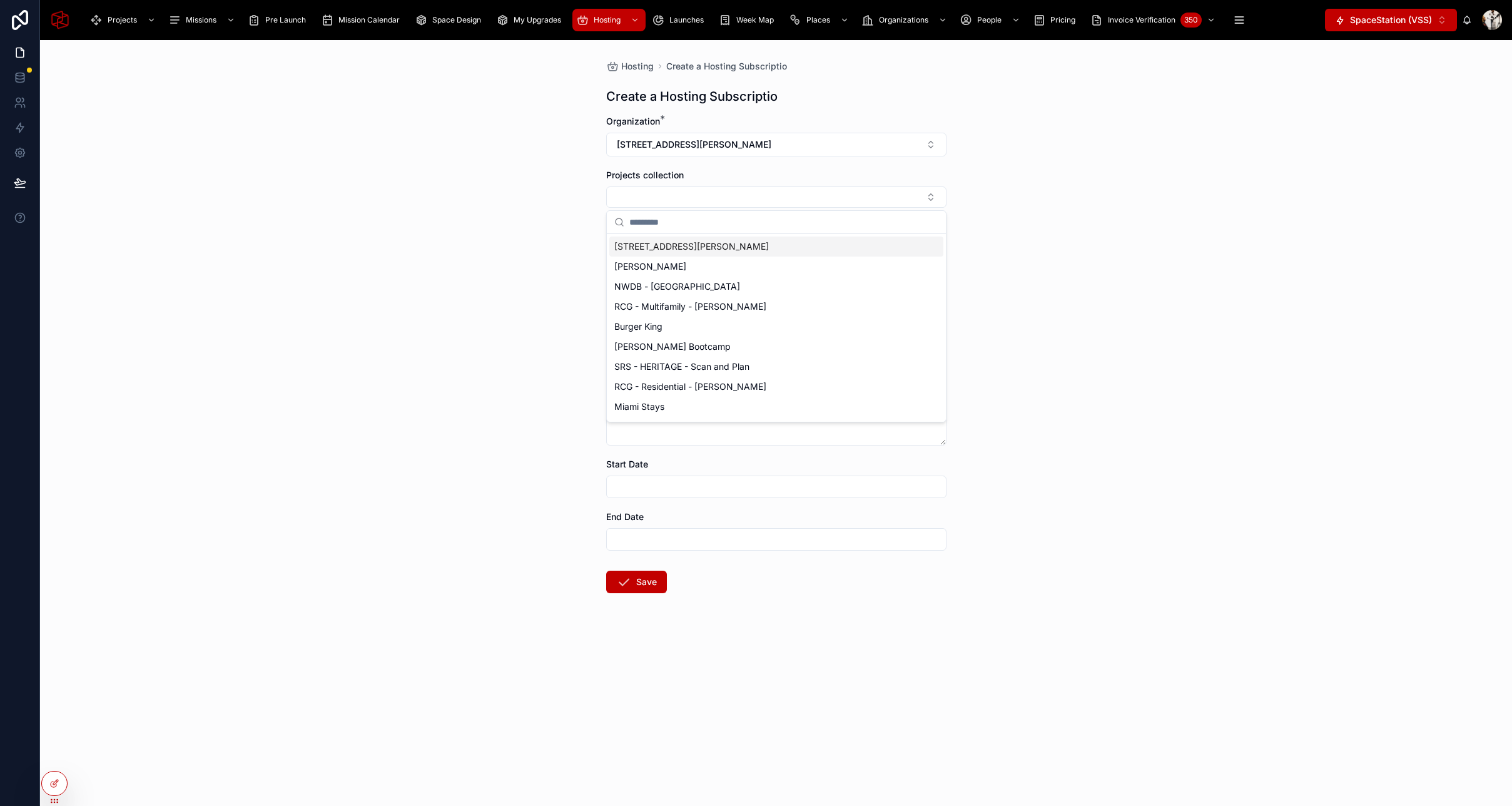
click at [672, 248] on span "[STREET_ADDRESS][PERSON_NAME]" at bounding box center [691, 246] width 155 height 13
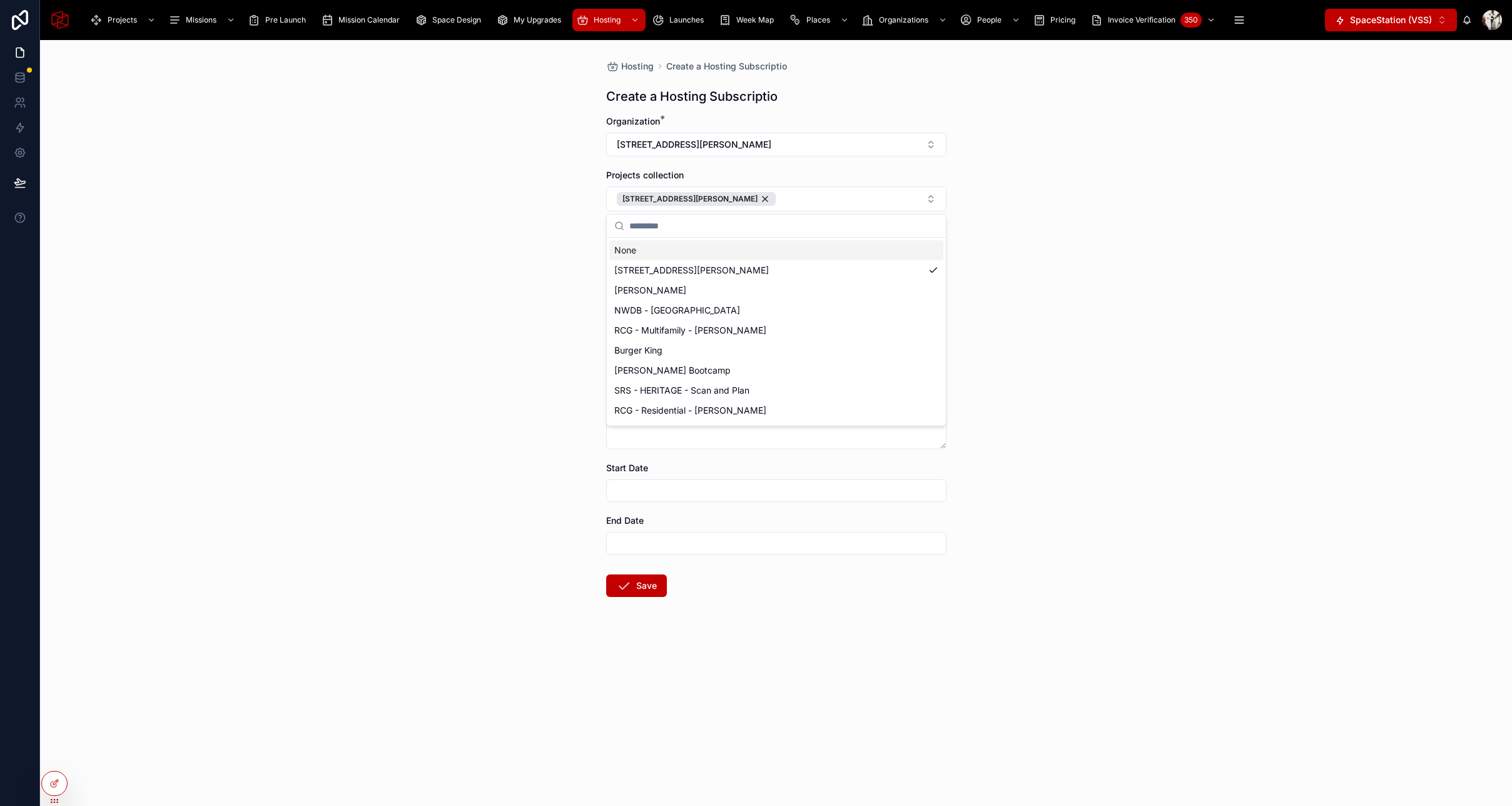
click at [1022, 260] on div "Hosting Create a Hosting Subscriptio Create a Hosting Subscriptio Organization …" at bounding box center [776, 423] width 1472 height 766
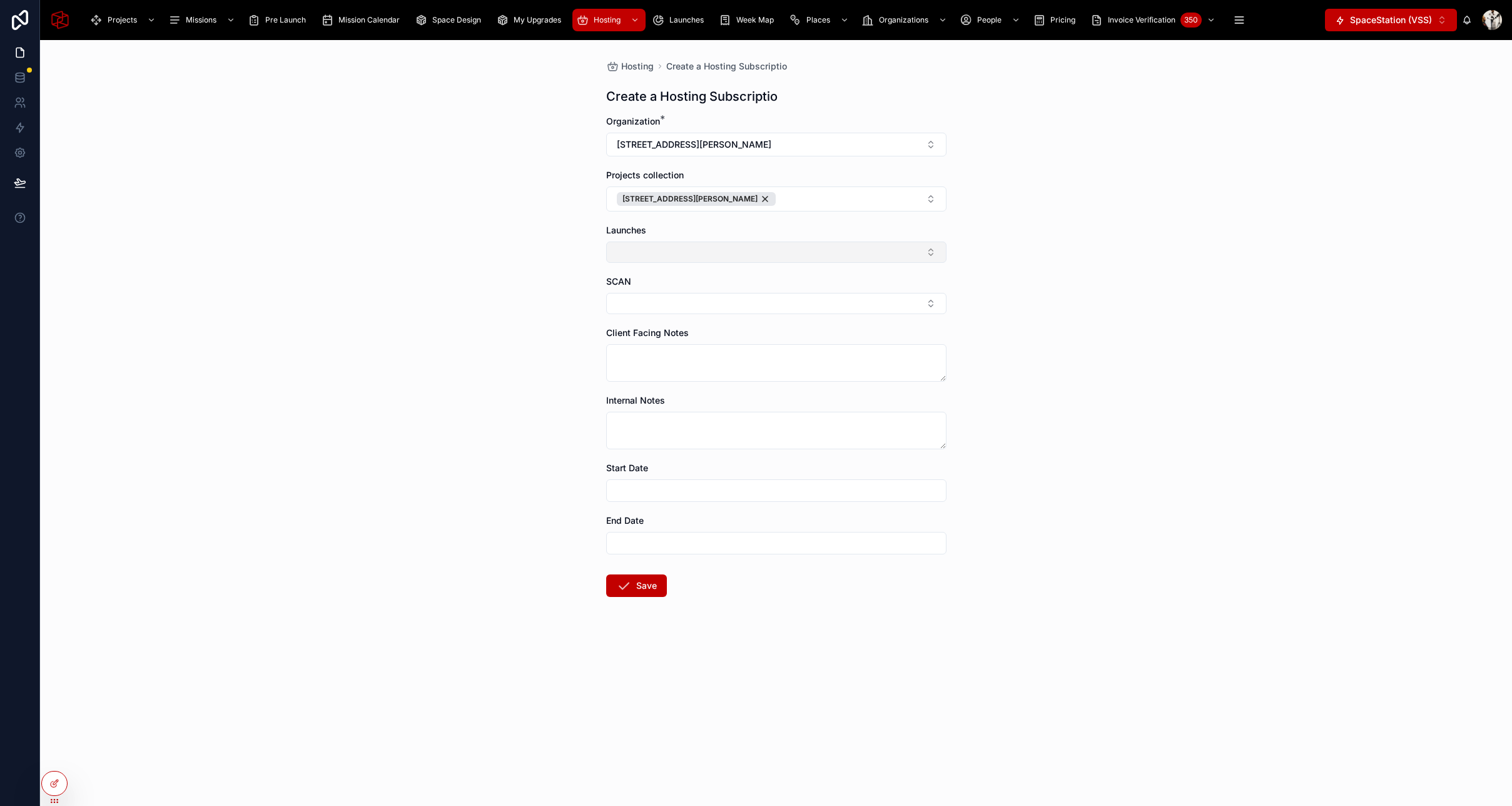
click at [734, 253] on button "Select Button" at bounding box center [776, 252] width 341 height 21
click at [1038, 254] on div "Hosting Create a Hosting Subscriptio Create a Hosting Subscriptio Organization …" at bounding box center [776, 423] width 1472 height 766
click at [643, 582] on button "Save" at bounding box center [636, 585] width 60 height 23
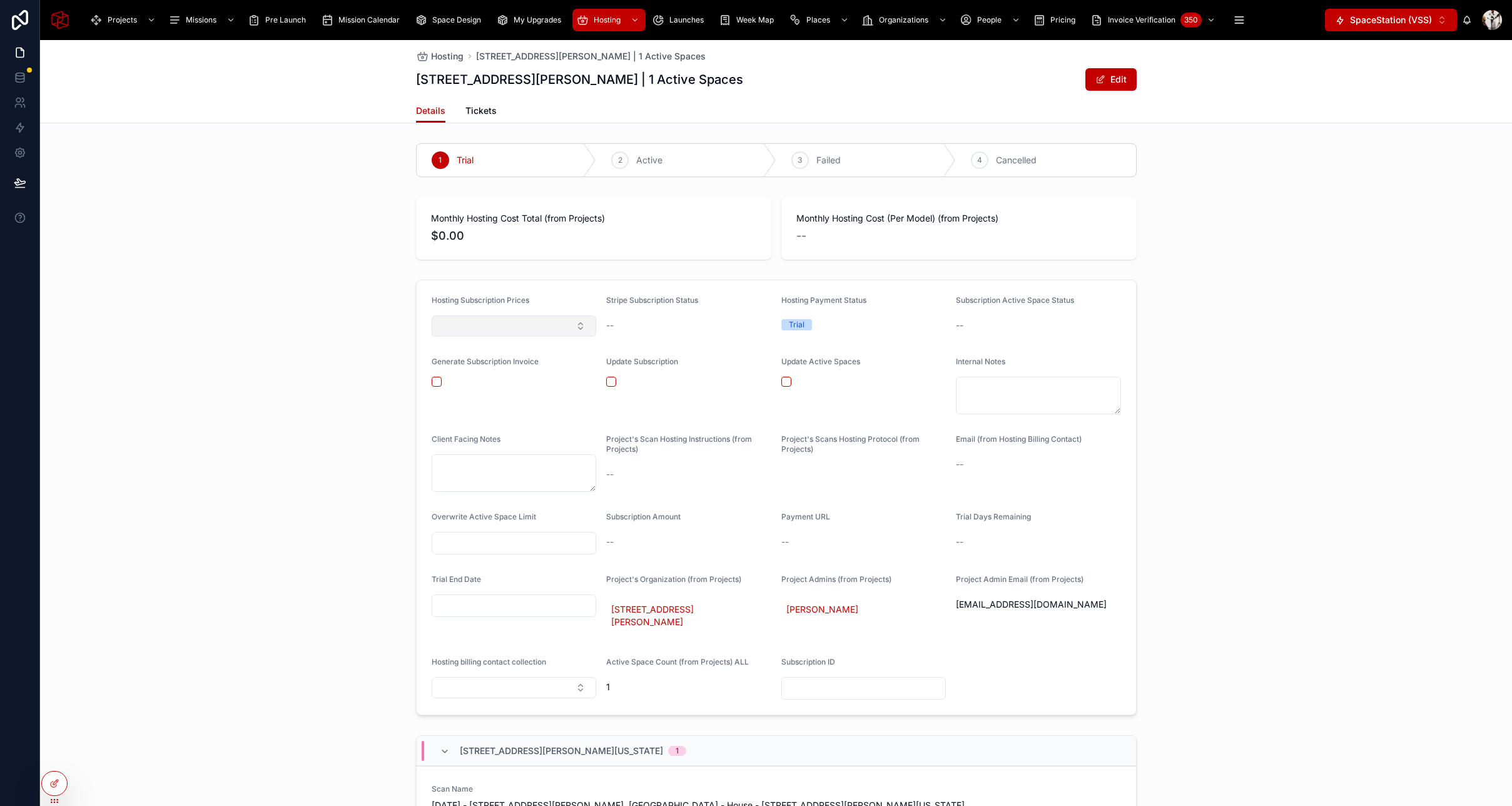
click at [519, 328] on button "Select Button" at bounding box center [514, 326] width 165 height 21
click at [508, 520] on span "$5 / Monthly (Legacy)" at bounding box center [485, 518] width 91 height 13
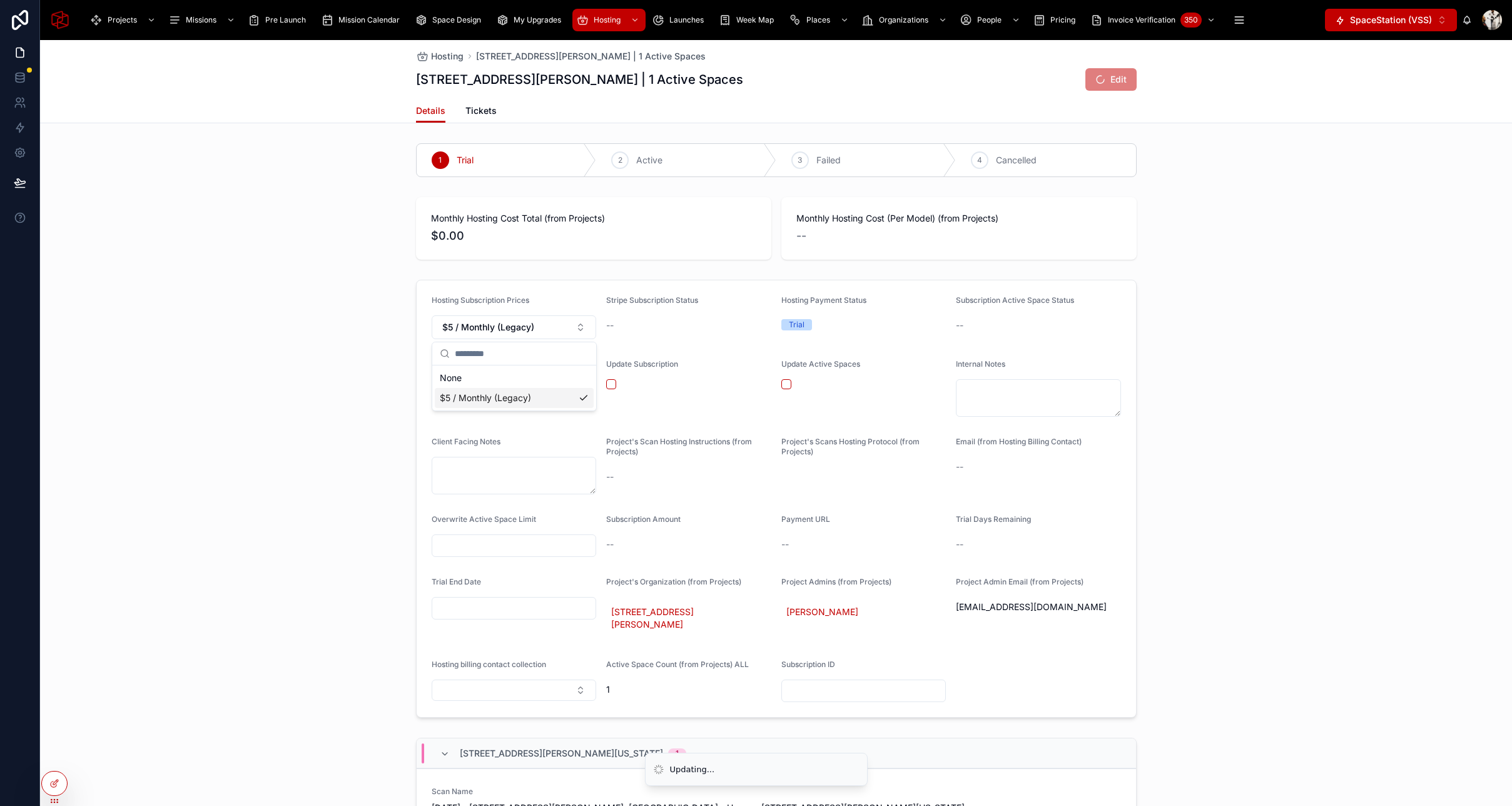
scroll to position [0, 0]
click at [546, 680] on button "Select Button" at bounding box center [514, 690] width 165 height 21
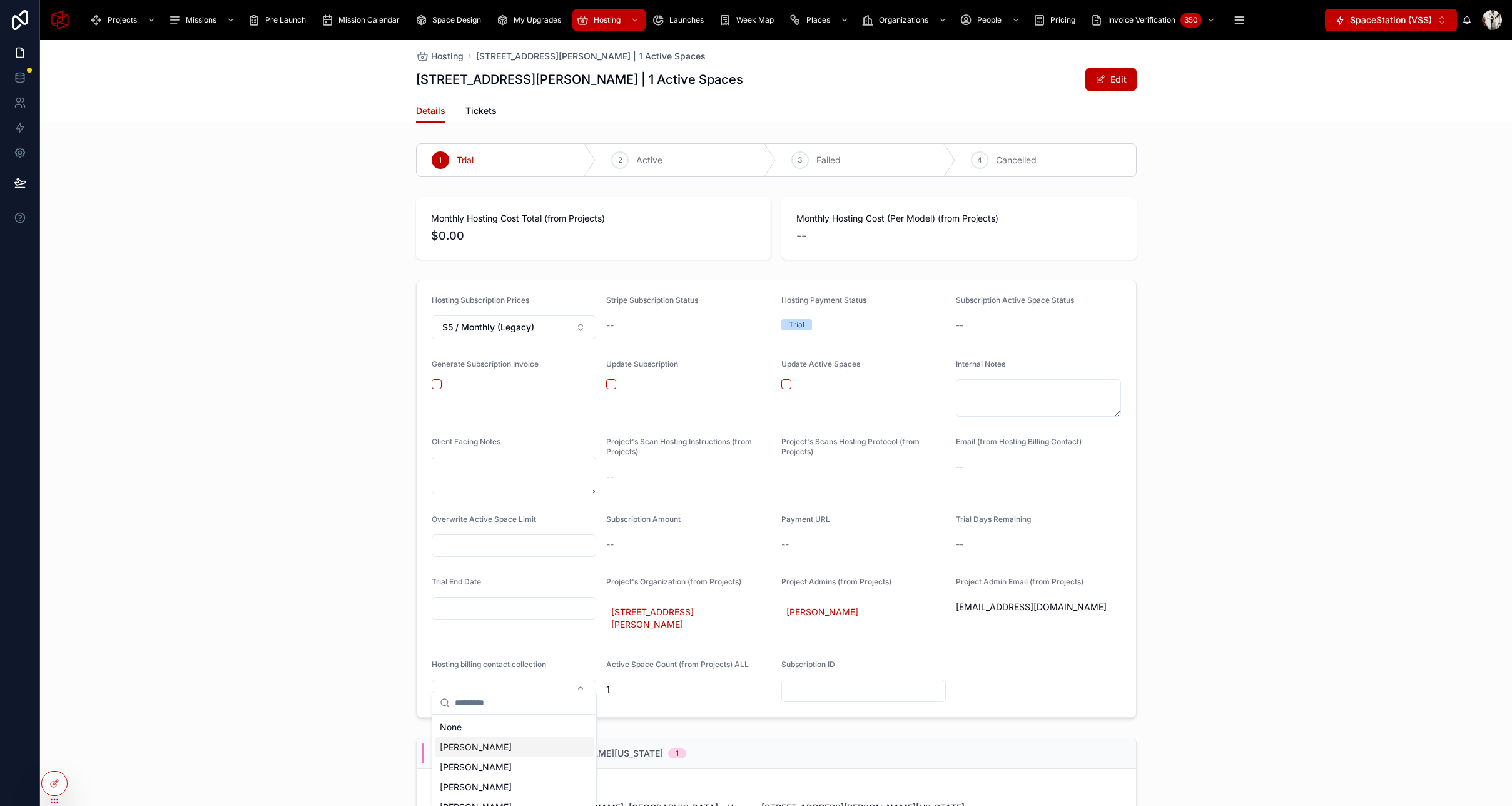
click at [470, 748] on div "[PERSON_NAME]" at bounding box center [514, 747] width 158 height 20
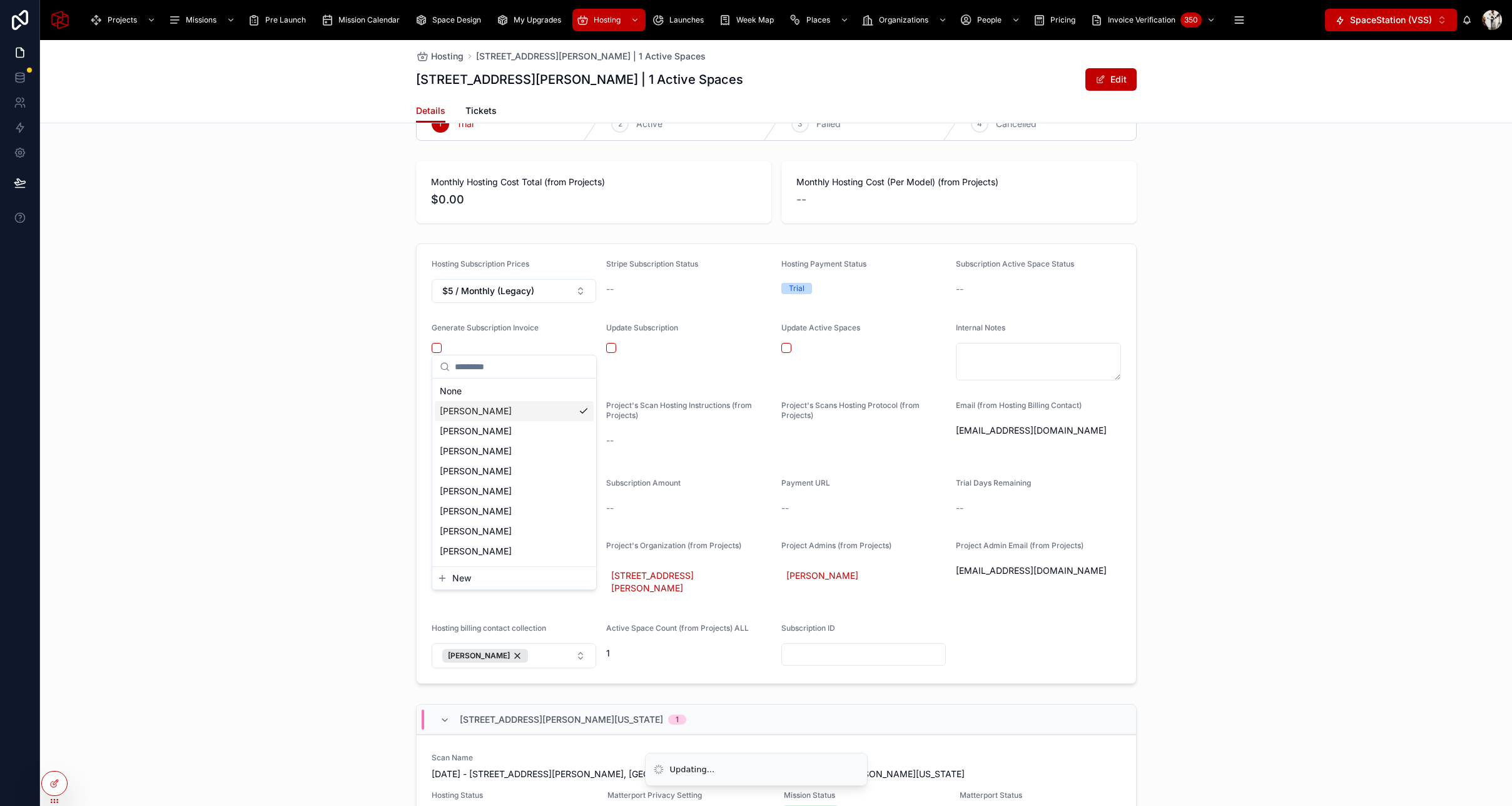
scroll to position [75, 0]
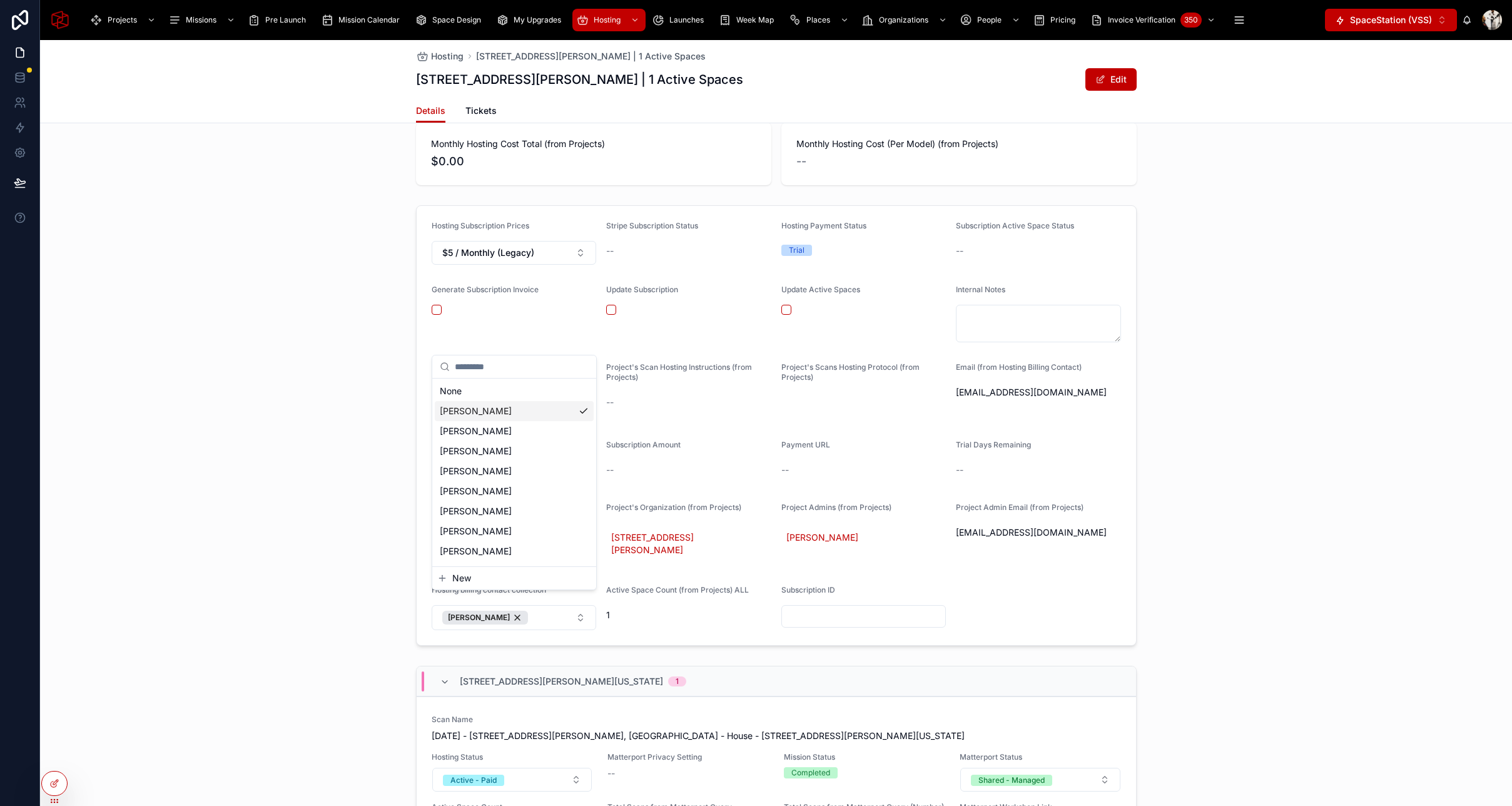
click at [349, 623] on div "Hosting Subscription Prices $5 / Monthly (Legacy) Stripe Subscription Status --…" at bounding box center [776, 425] width 1472 height 450
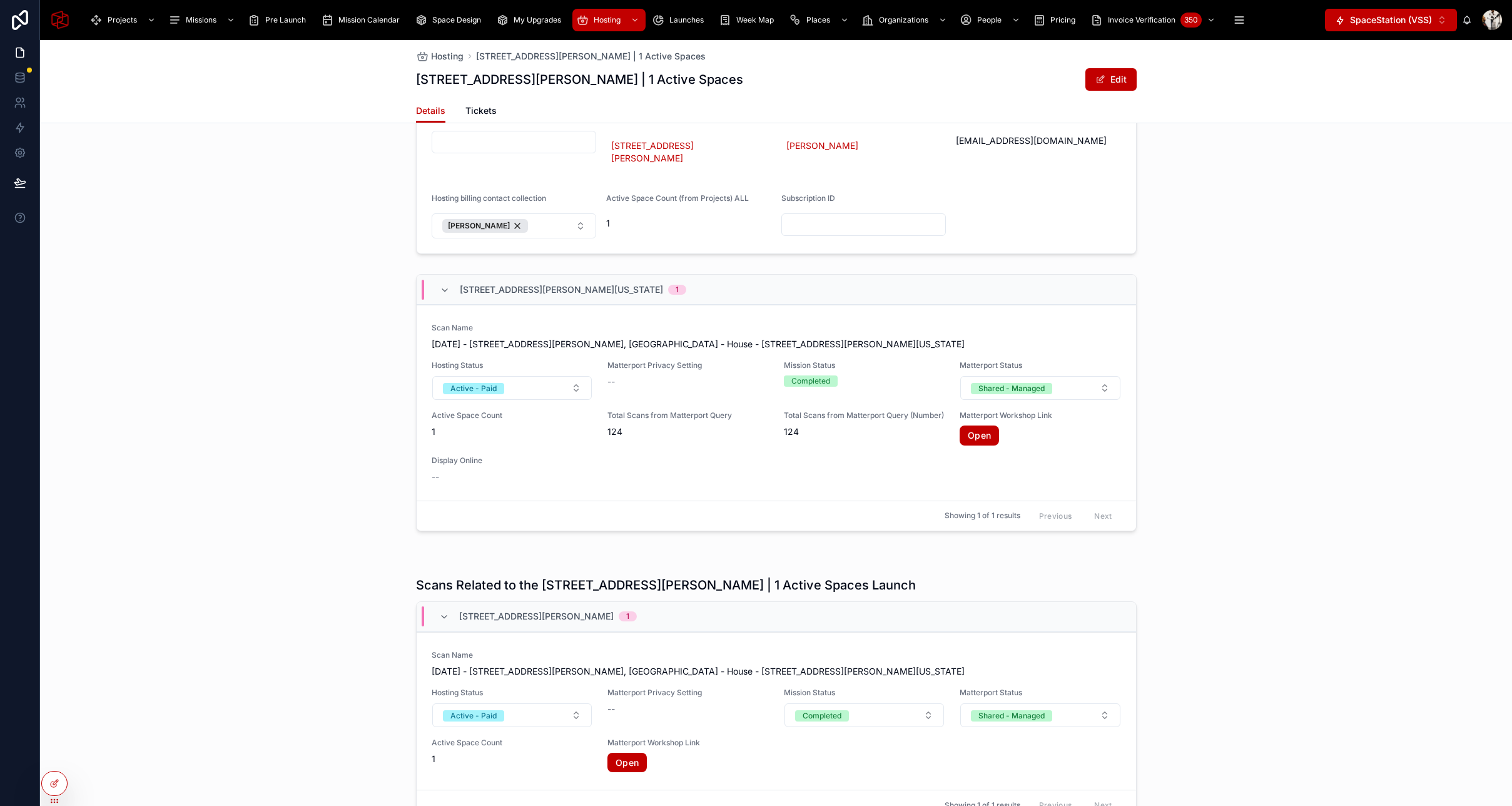
scroll to position [467, 0]
click at [52, 759] on icon at bounding box center [54, 756] width 10 height 10
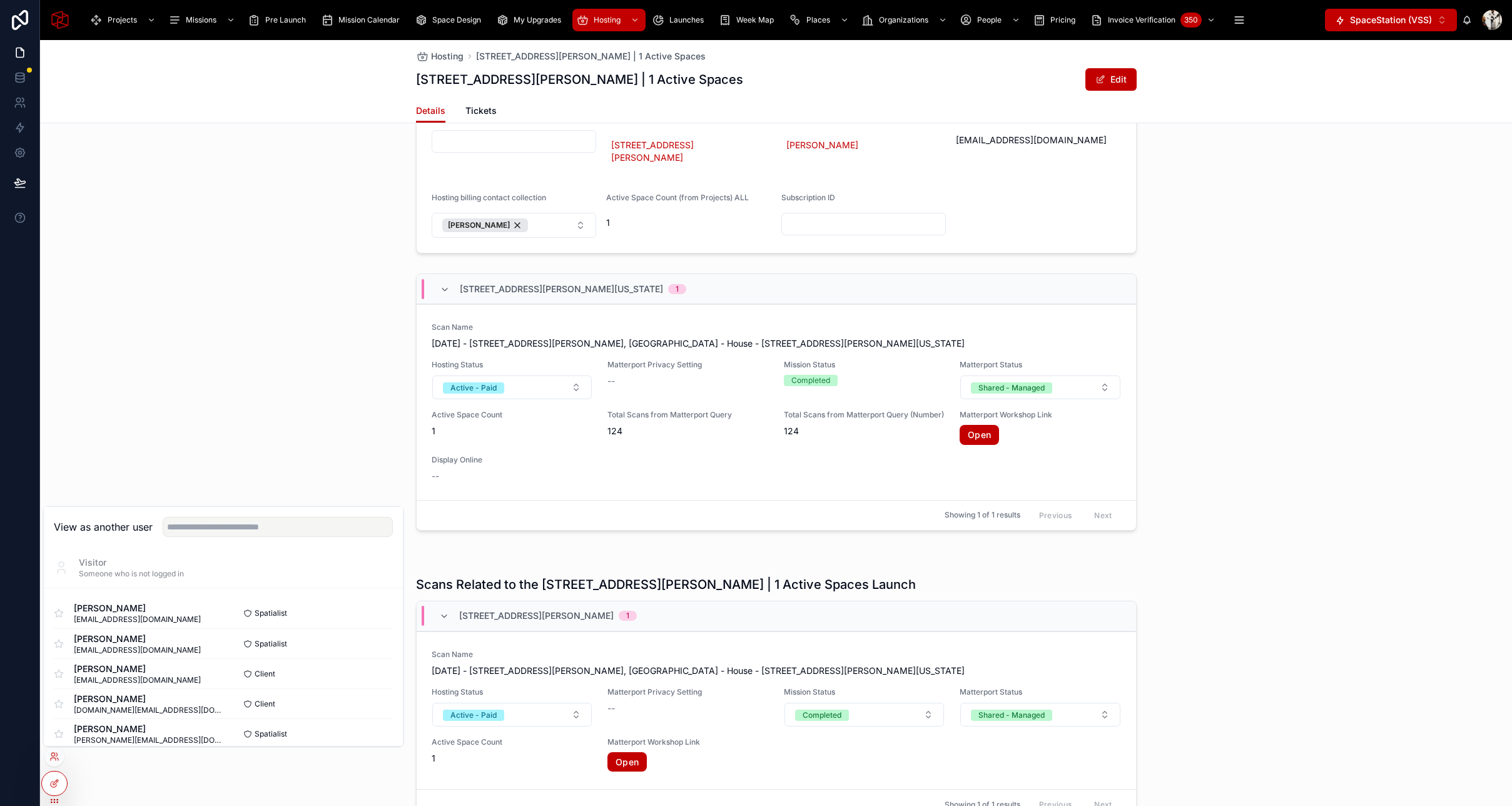
click at [285, 363] on div "[STREET_ADDRESS][PERSON_NAME][US_STATE] 1 Scan Name [DATE] - 829 [GEOGRAPHIC_DA…" at bounding box center [776, 404] width 1472 height 272
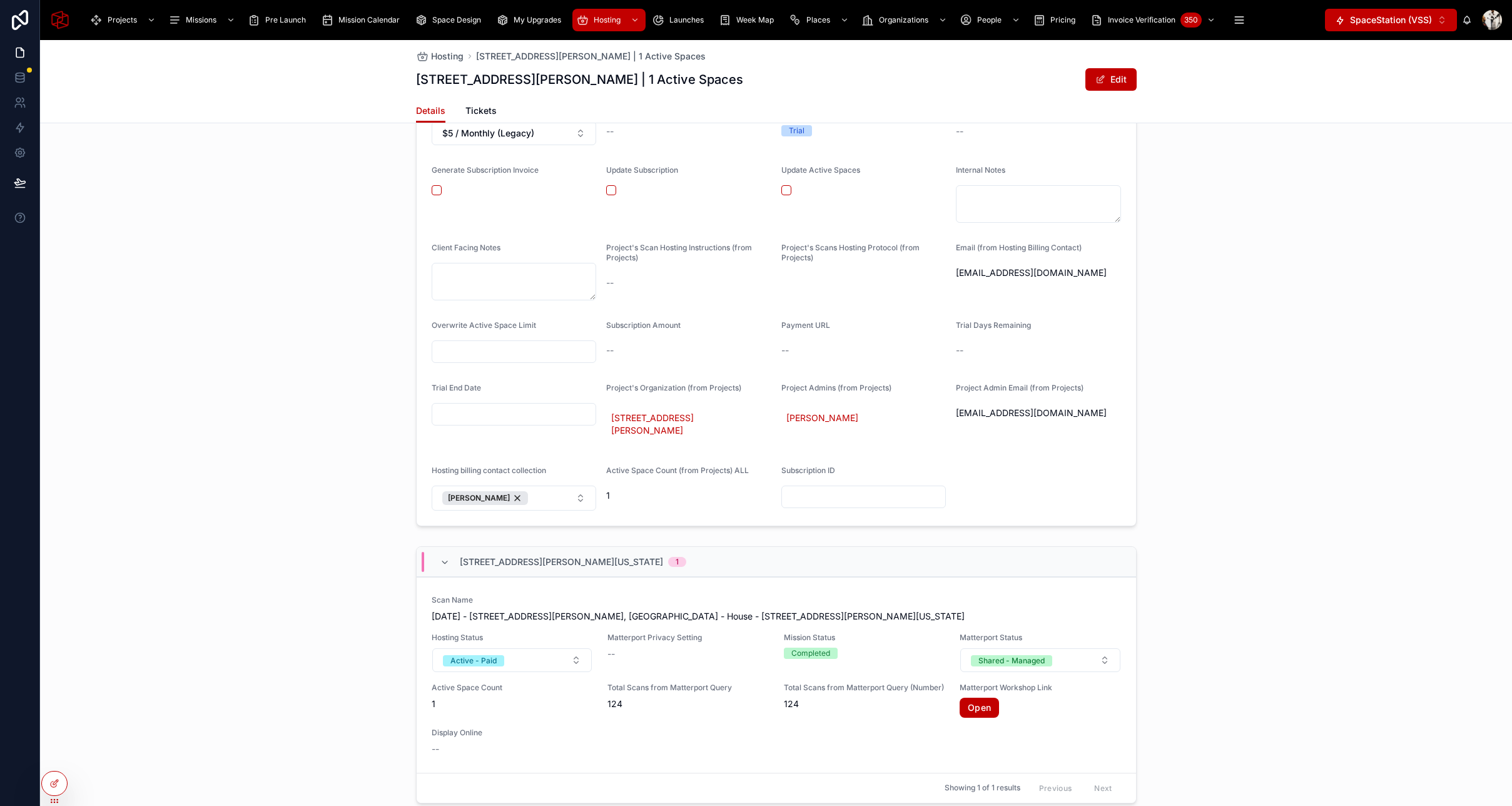
scroll to position [0, 0]
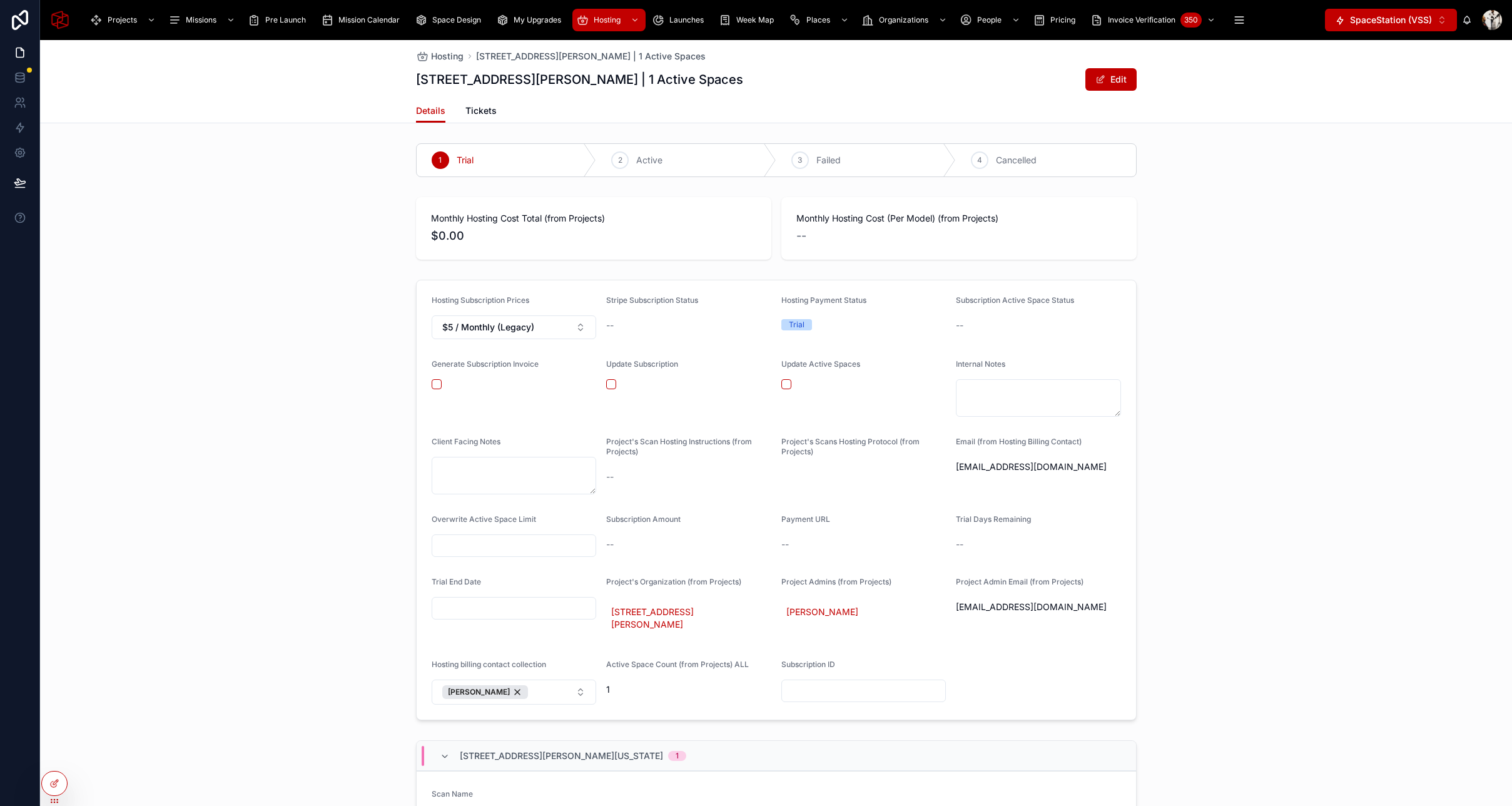
click at [535, 606] on input "text" at bounding box center [514, 608] width 164 height 17
click at [486, 577] on button "30" at bounding box center [490, 577] width 23 height 23
type input "*********"
click at [334, 556] on div "Hosting Subscription Prices $5 / Monthly (Legacy) Stripe Subscription Status --…" at bounding box center [776, 500] width 1472 height 450
click at [436, 387] on button "button" at bounding box center [436, 384] width 10 height 10
